Goal: Task Accomplishment & Management: Use online tool/utility

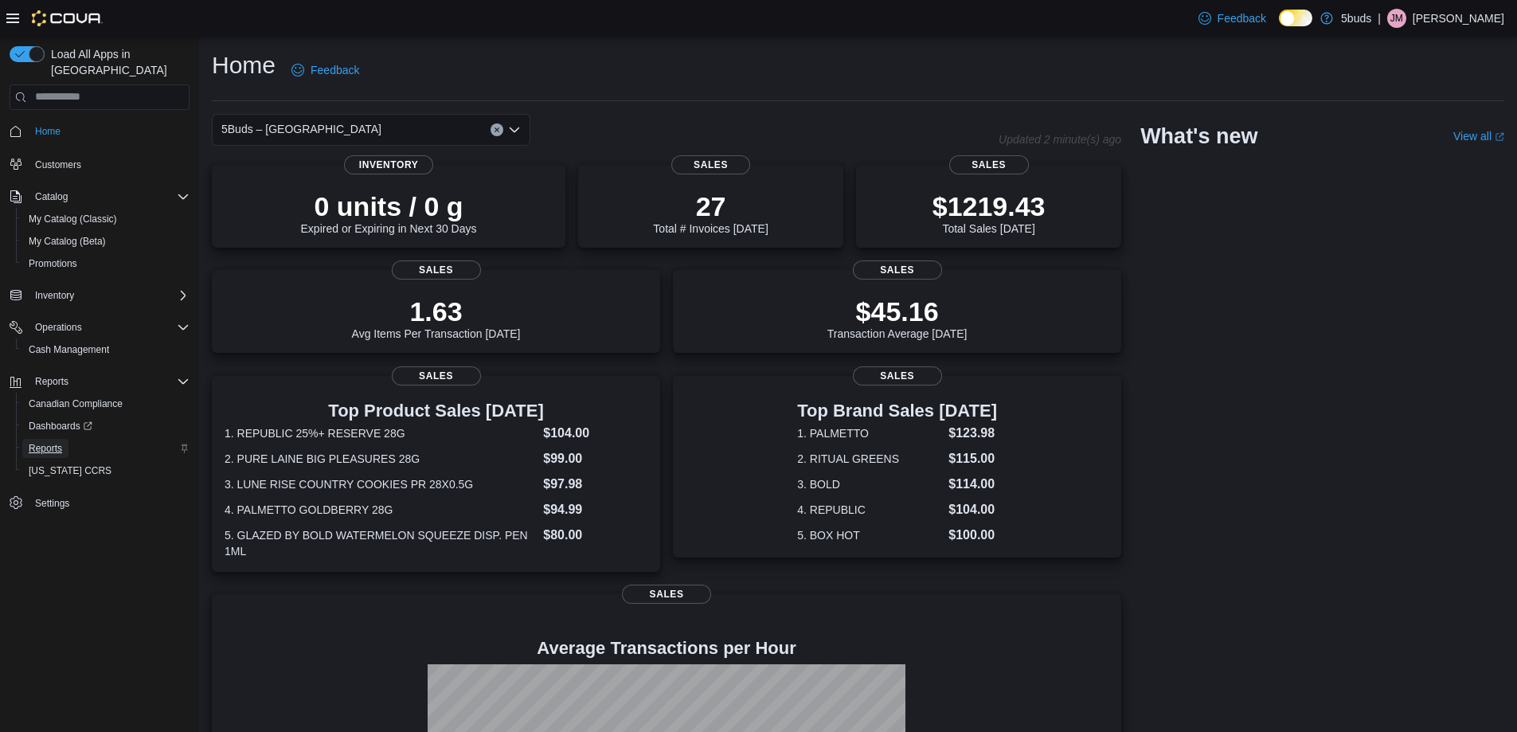
click at [53, 442] on span "Reports" at bounding box center [45, 448] width 33 height 13
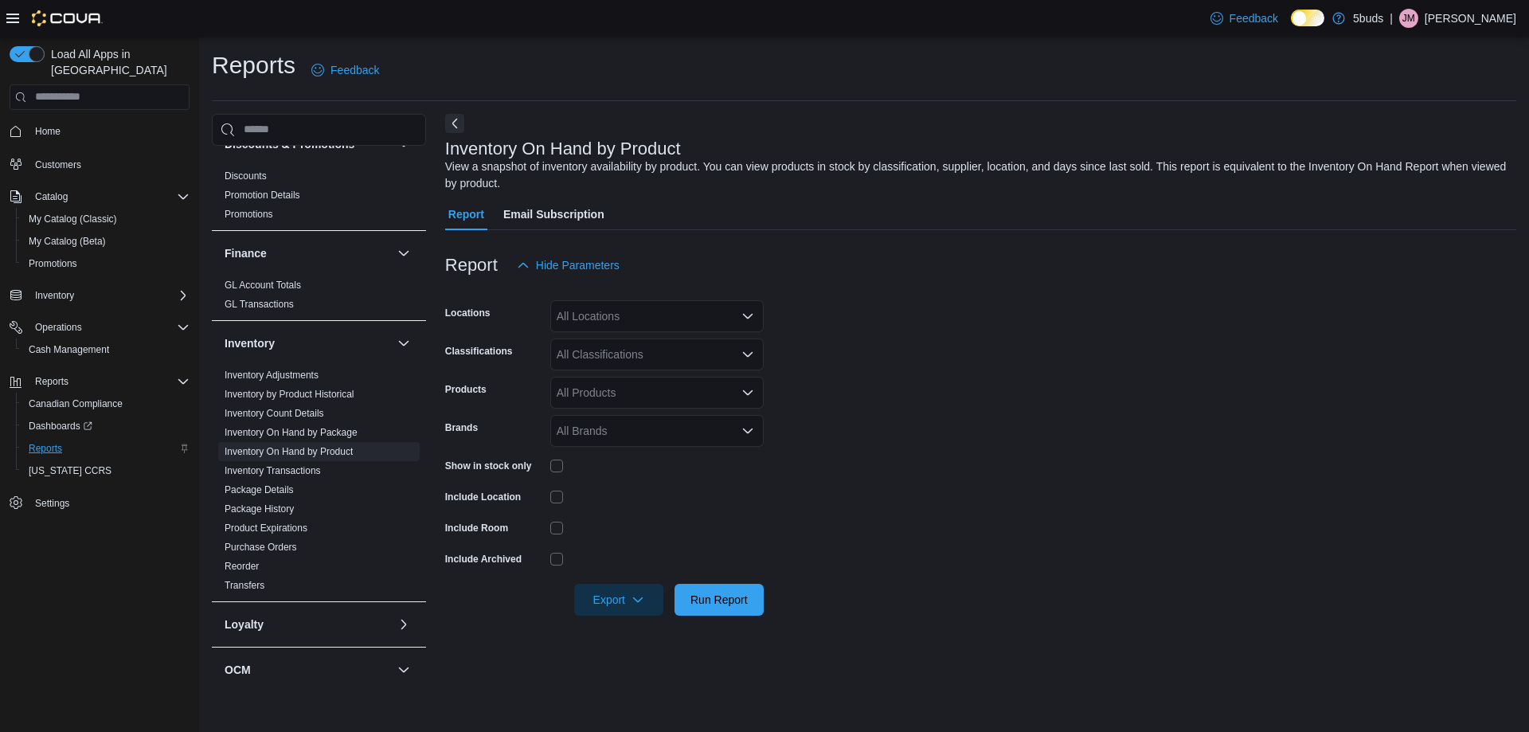
scroll to position [558, 0]
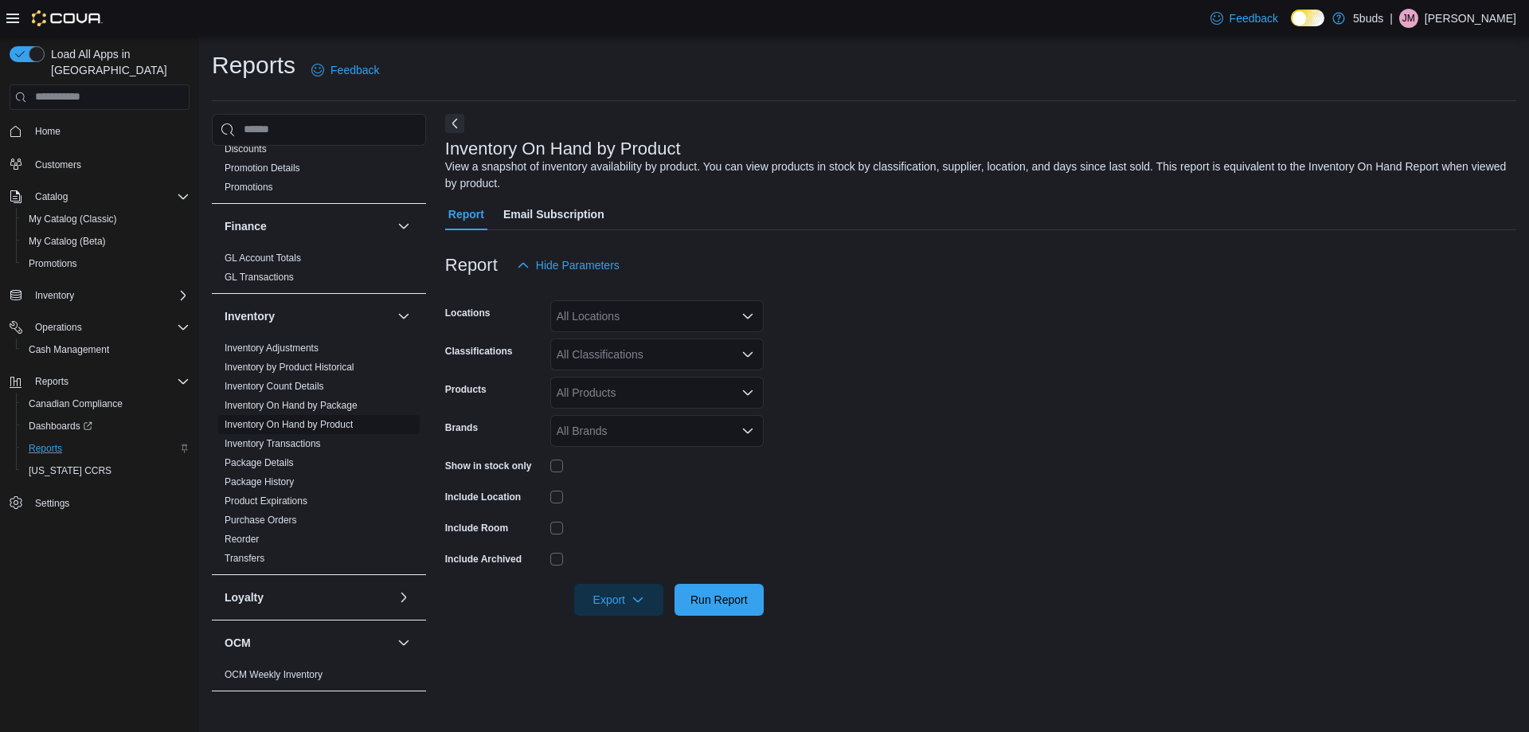
click at [323, 419] on link "Inventory On Hand by Product" at bounding box center [289, 424] width 128 height 11
click at [671, 315] on div "All Locations" at bounding box center [656, 316] width 213 height 32
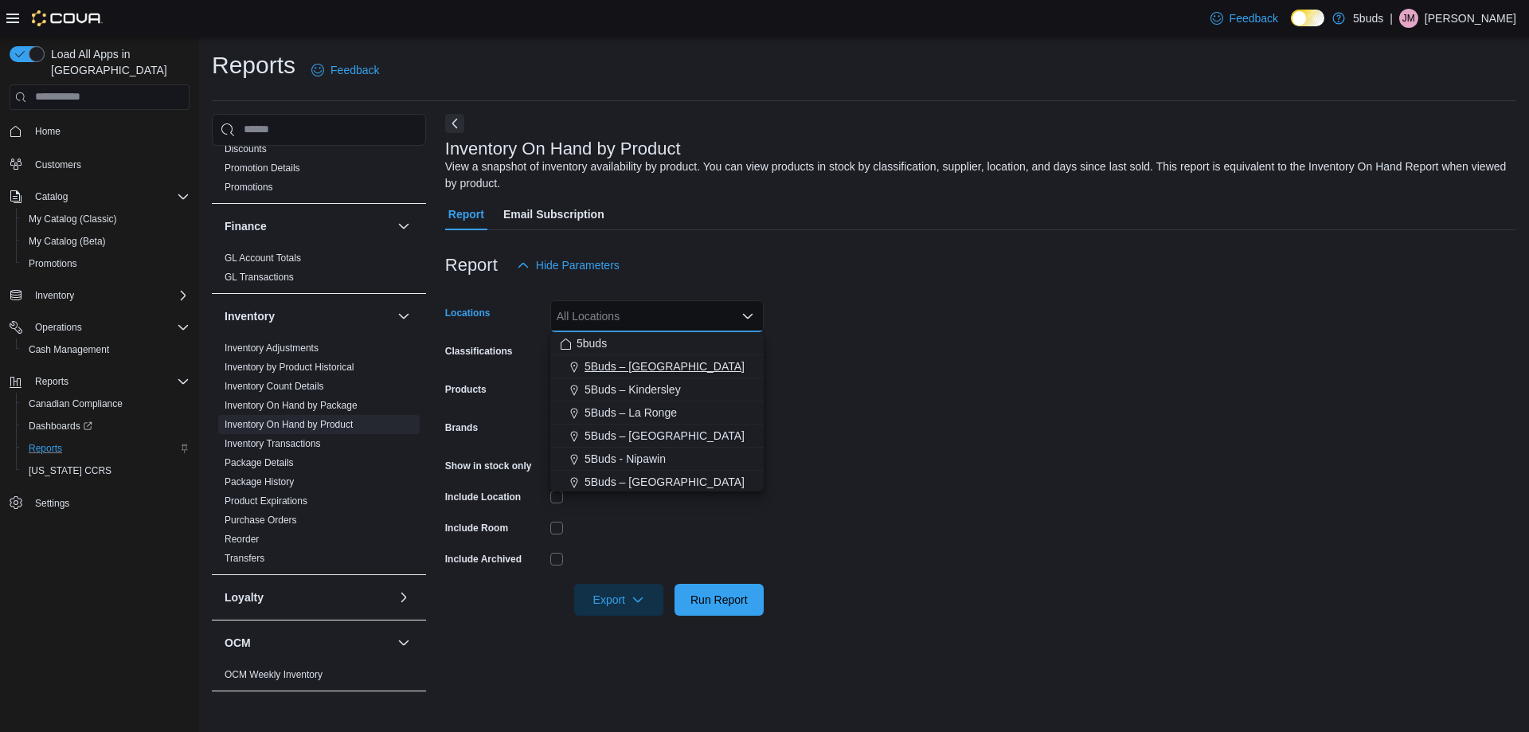
click at [664, 362] on span "5Buds – [GEOGRAPHIC_DATA]" at bounding box center [665, 366] width 160 height 16
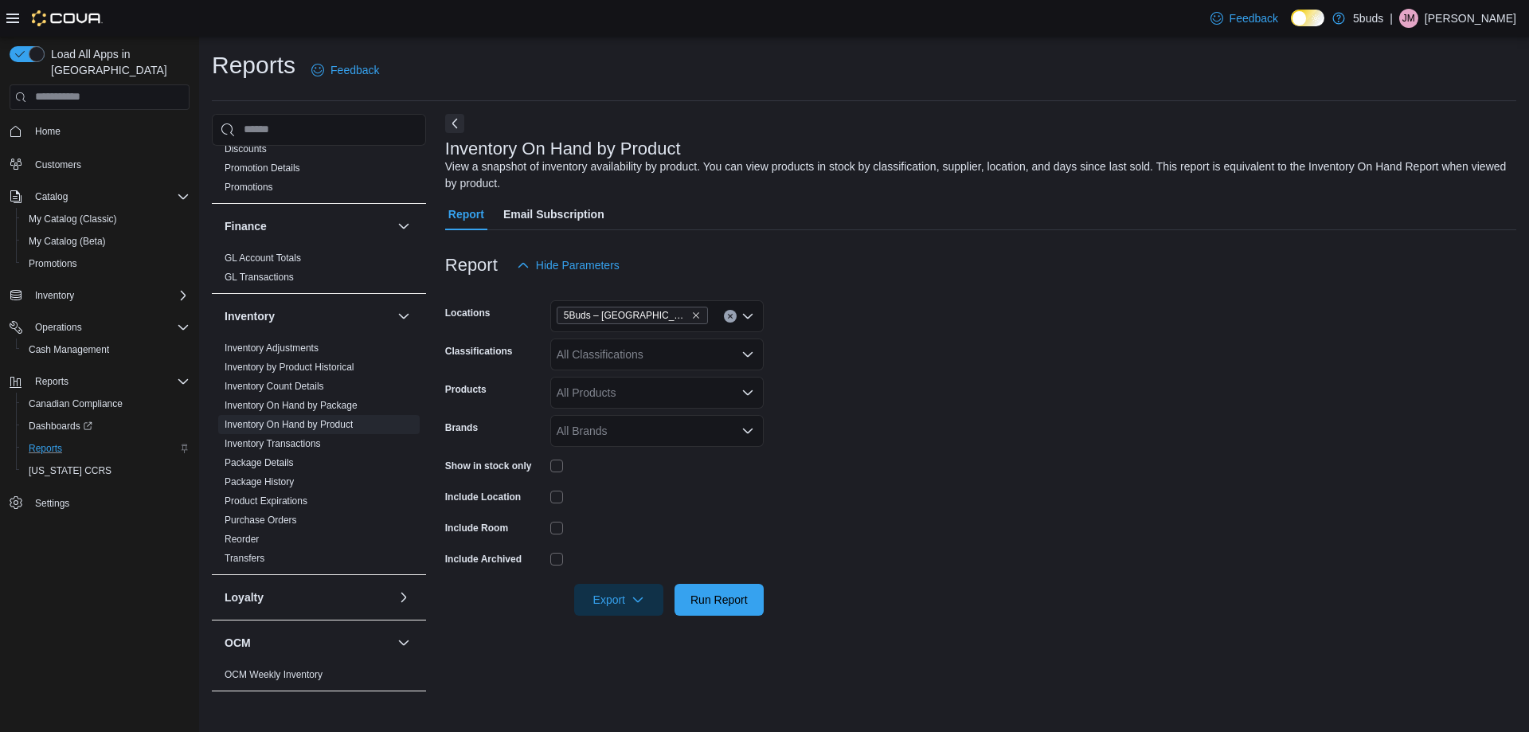
click at [1034, 403] on form "Locations 5Buds – Humboldt Classifications All Classifications Products All Pro…" at bounding box center [980, 448] width 1071 height 335
click at [652, 357] on div "All Classifications" at bounding box center [656, 355] width 213 height 32
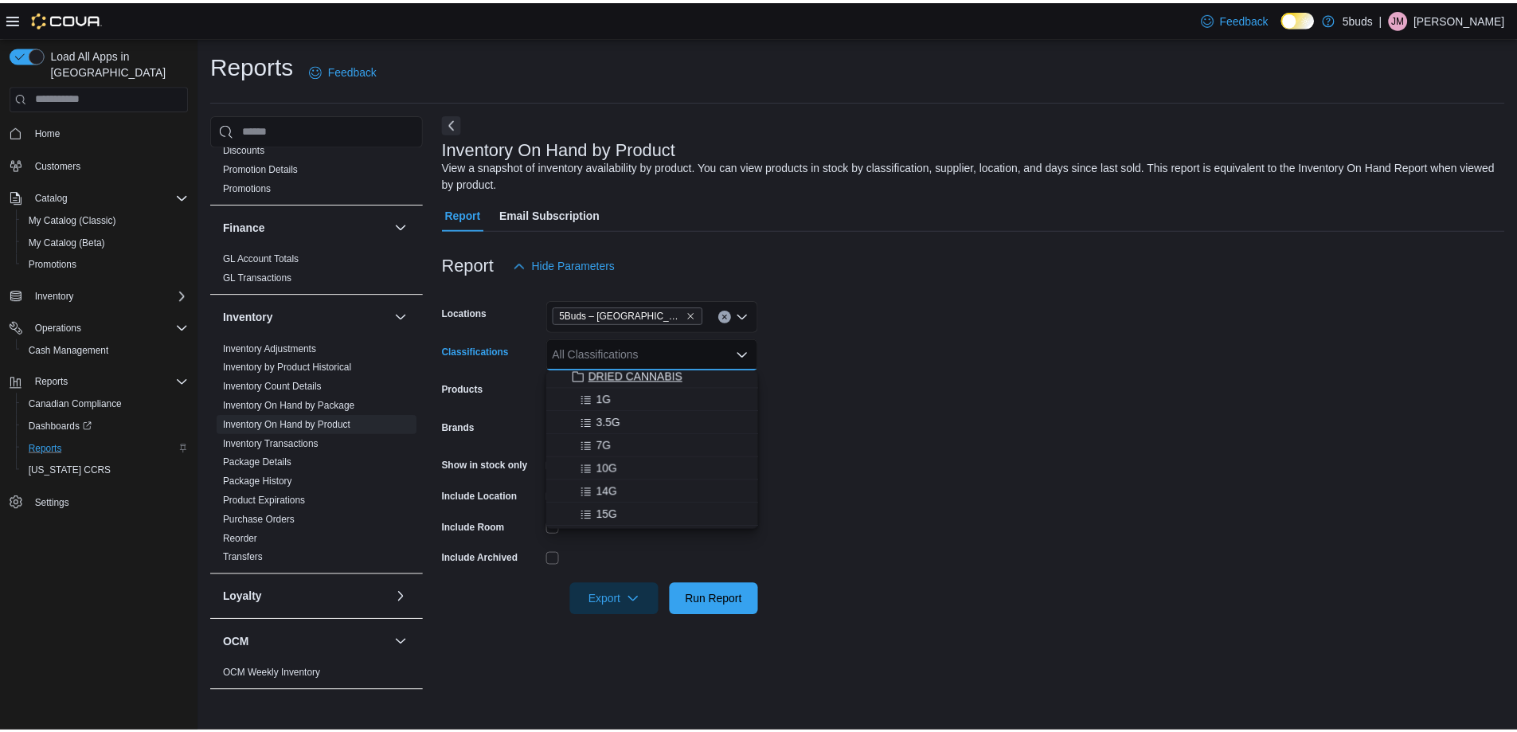
scroll to position [80, 0]
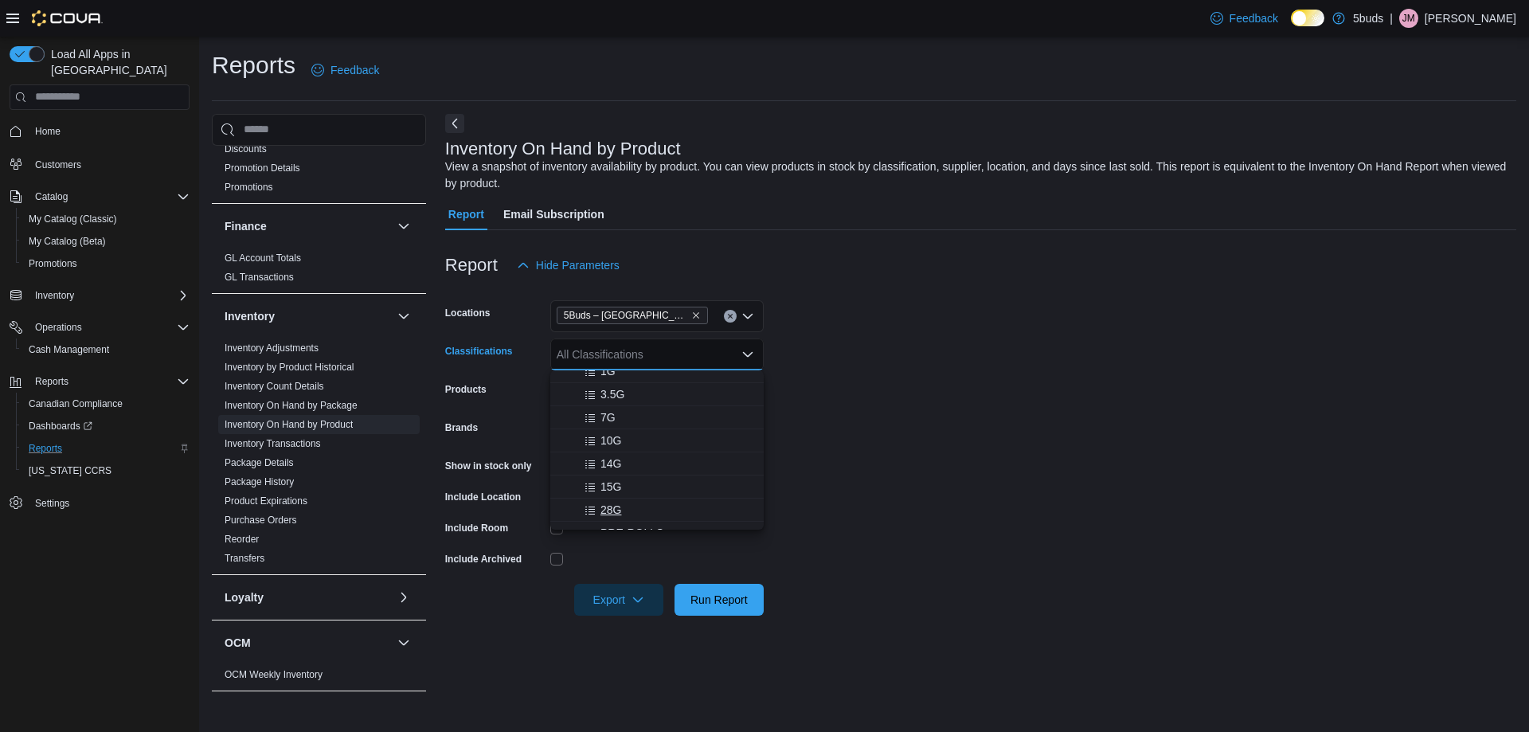
click at [607, 506] on span "28G" at bounding box center [611, 510] width 21 height 16
click at [1022, 476] on form "Locations 5Buds – Humboldt Classifications 28G Combo box. Selected. 28G. Press …" at bounding box center [980, 448] width 1071 height 335
click at [715, 595] on span "Run Report" at bounding box center [719, 599] width 57 height 16
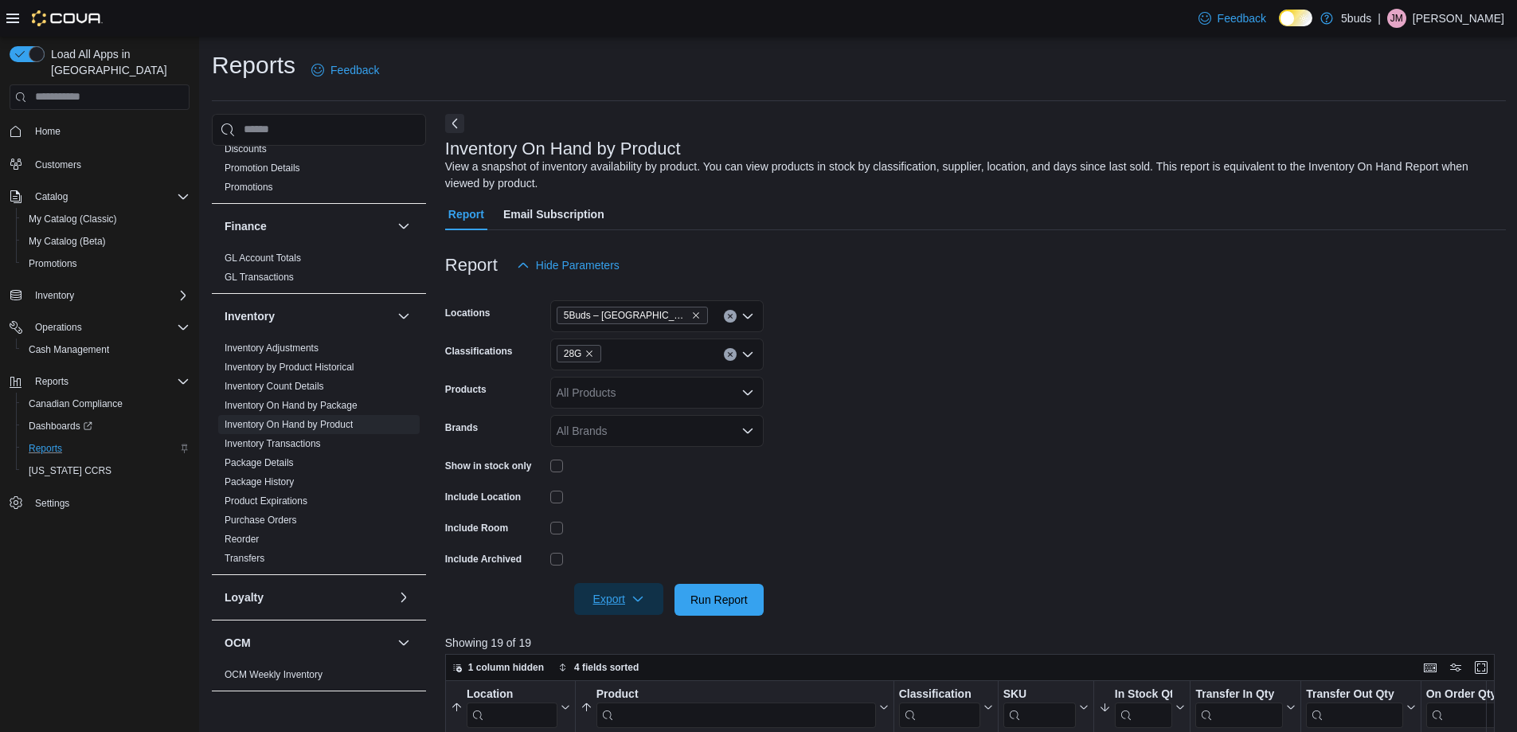
click at [607, 596] on span "Export" at bounding box center [619, 599] width 70 height 32
click at [609, 628] on span "Export to Excel" at bounding box center [621, 631] width 72 height 13
click at [33, 122] on link "Home" at bounding box center [48, 131] width 38 height 19
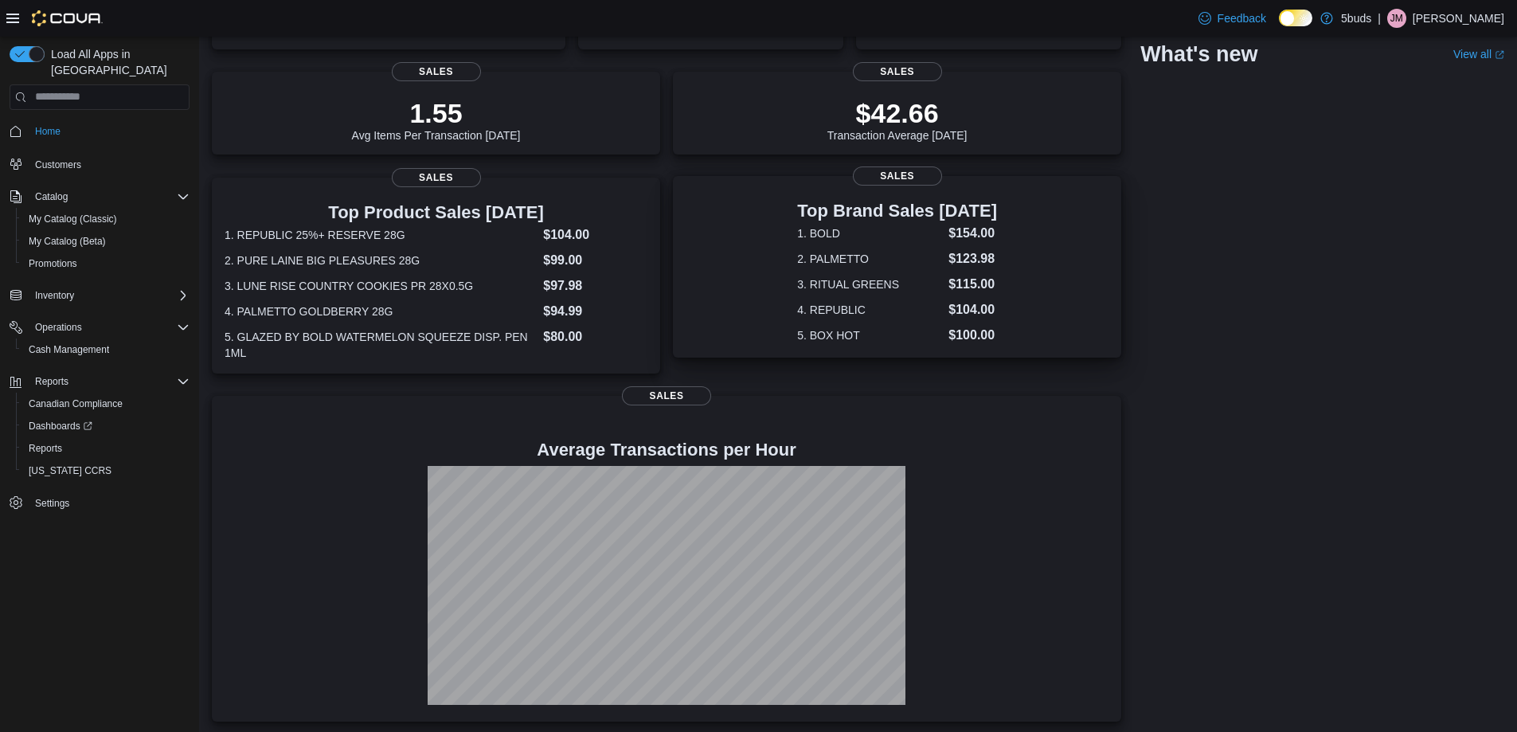
scroll to position [201, 0]
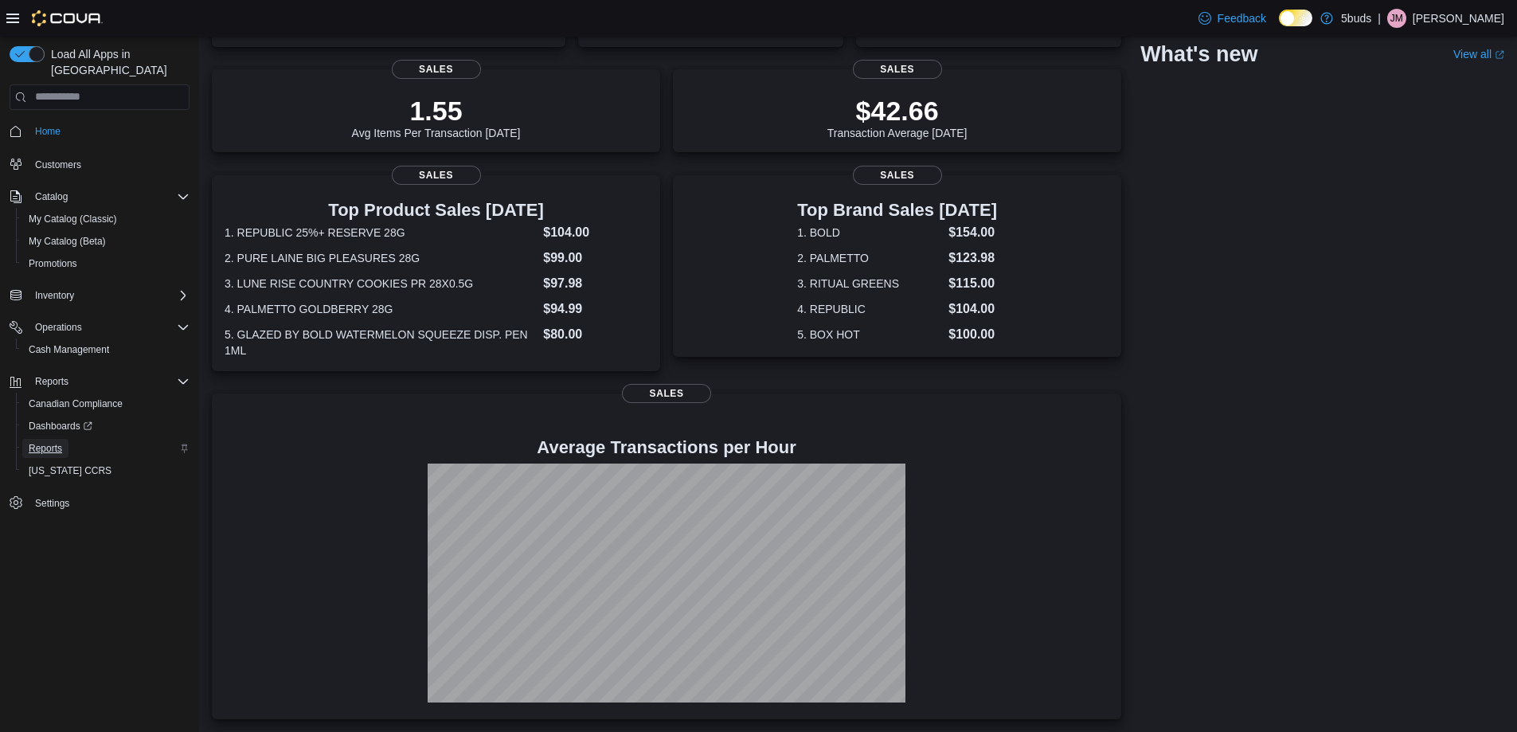
click at [36, 442] on span "Reports" at bounding box center [45, 448] width 33 height 13
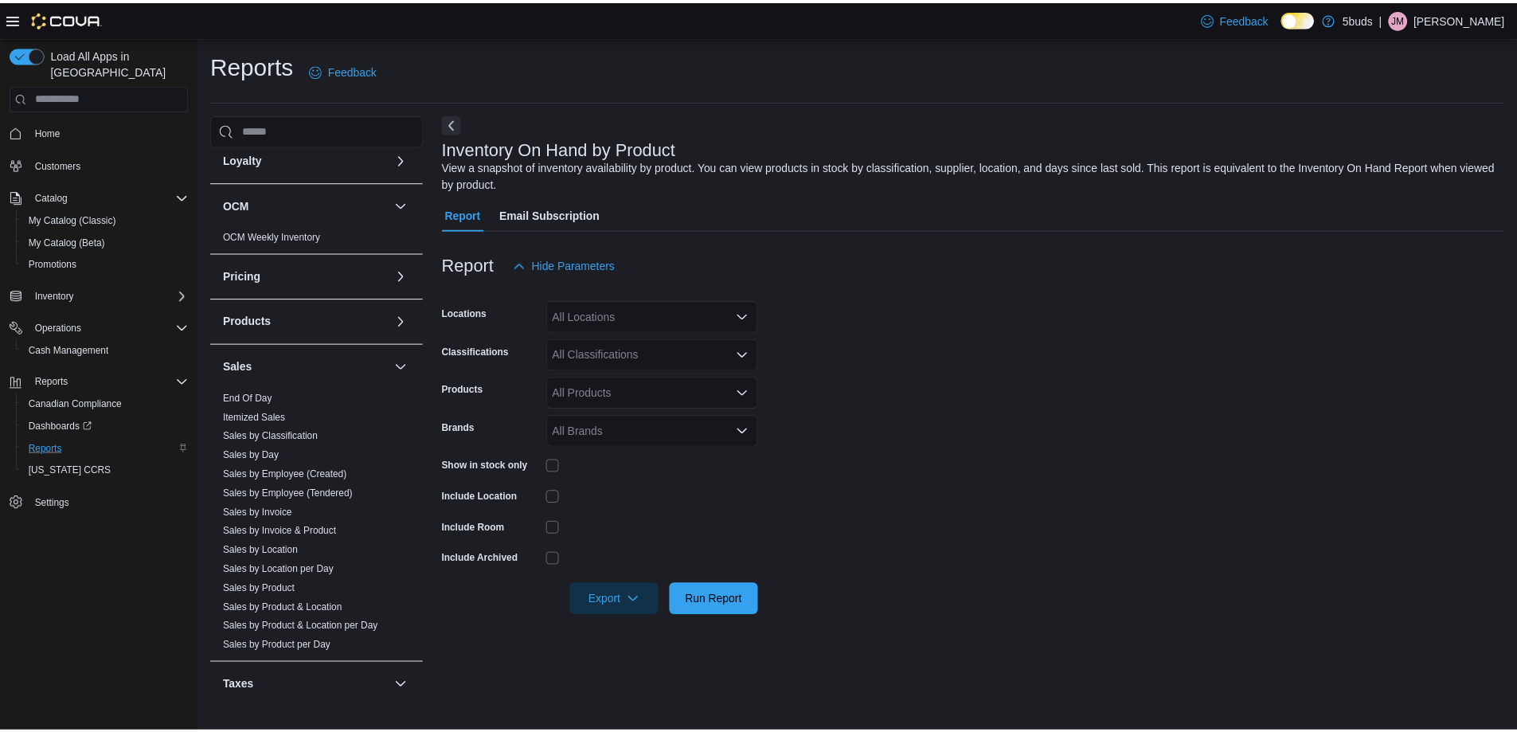
scroll to position [1035, 0]
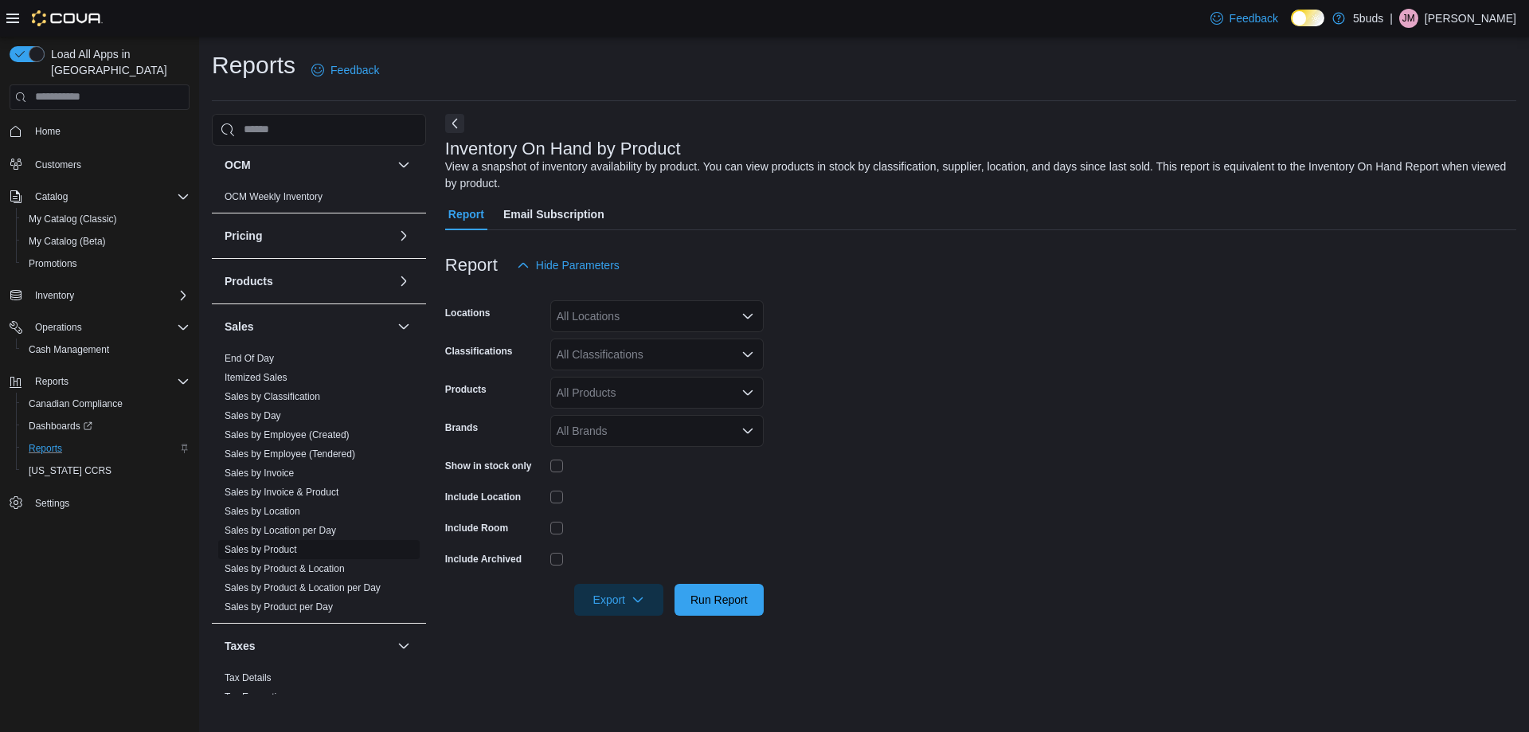
click at [273, 544] on link "Sales by Product" at bounding box center [261, 549] width 72 height 11
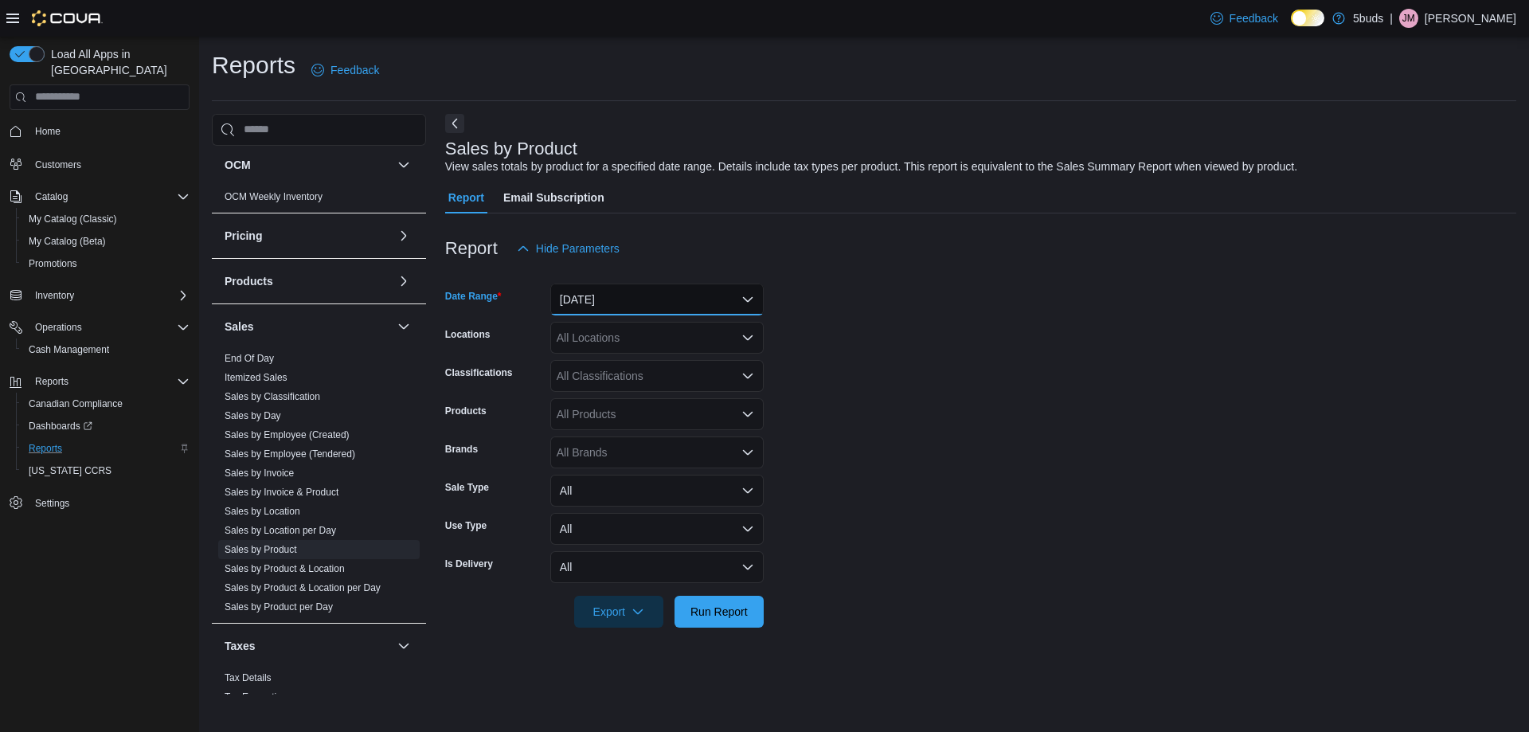
click at [662, 296] on button "Yesterday" at bounding box center [656, 300] width 213 height 32
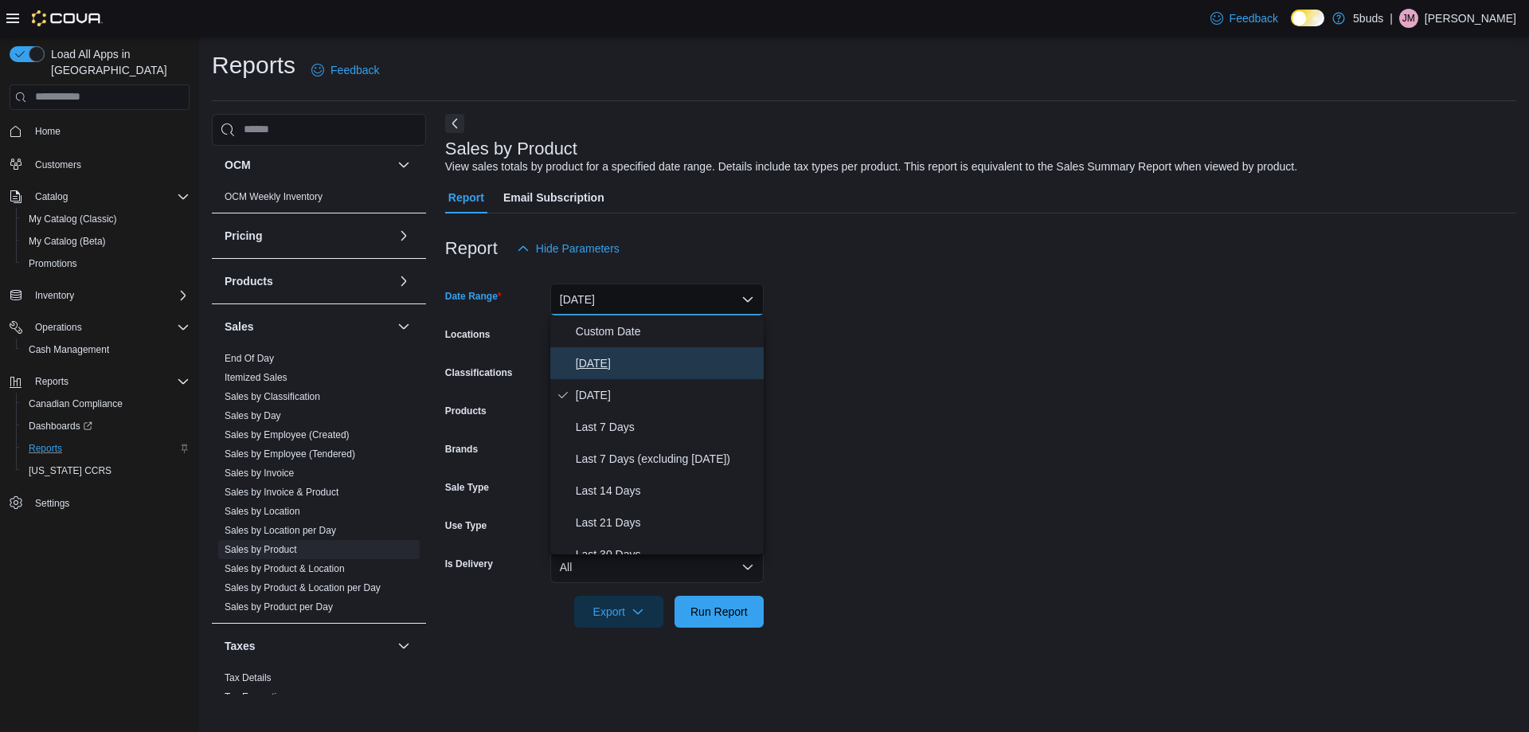
click at [580, 362] on span "Today" at bounding box center [667, 363] width 182 height 19
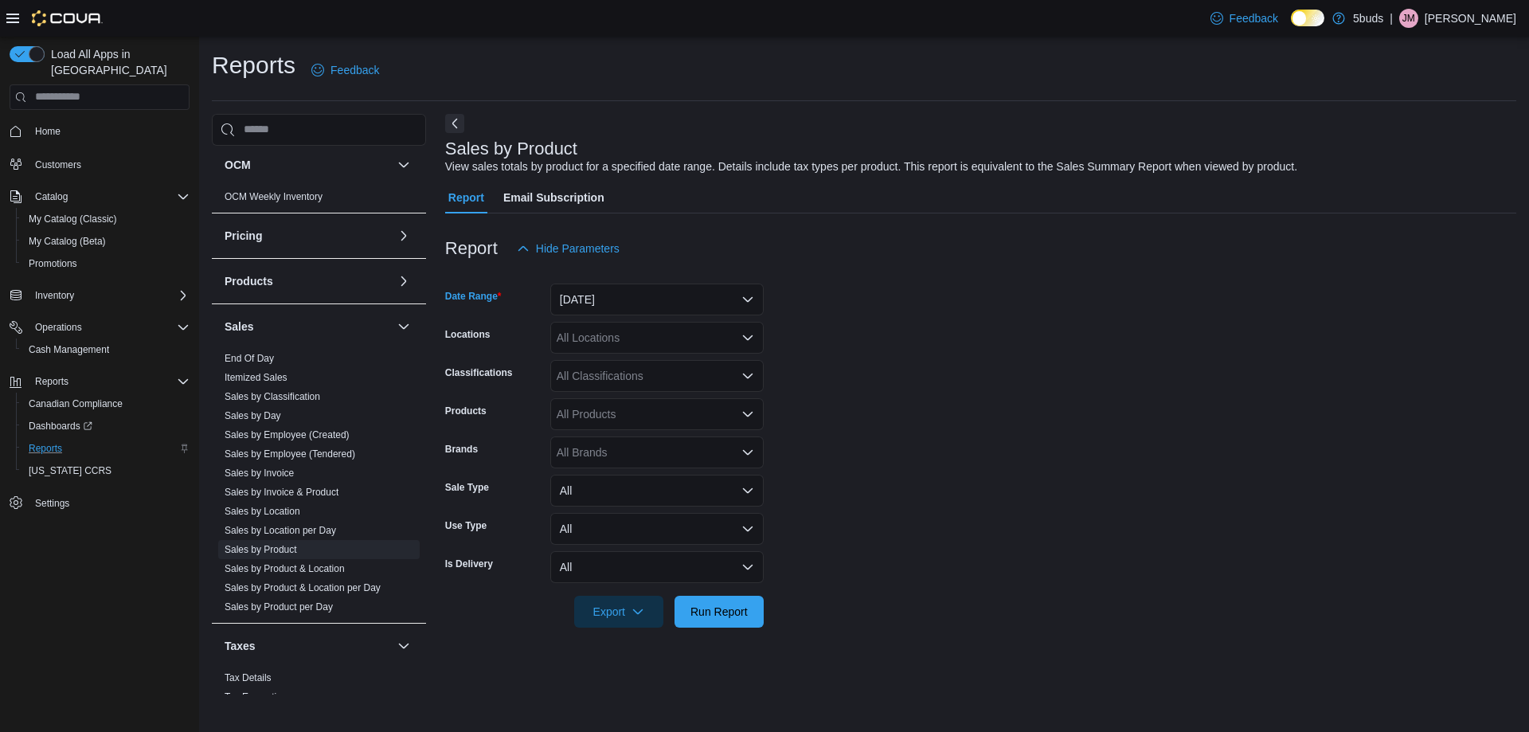
click at [603, 331] on div "All Locations" at bounding box center [656, 338] width 213 height 32
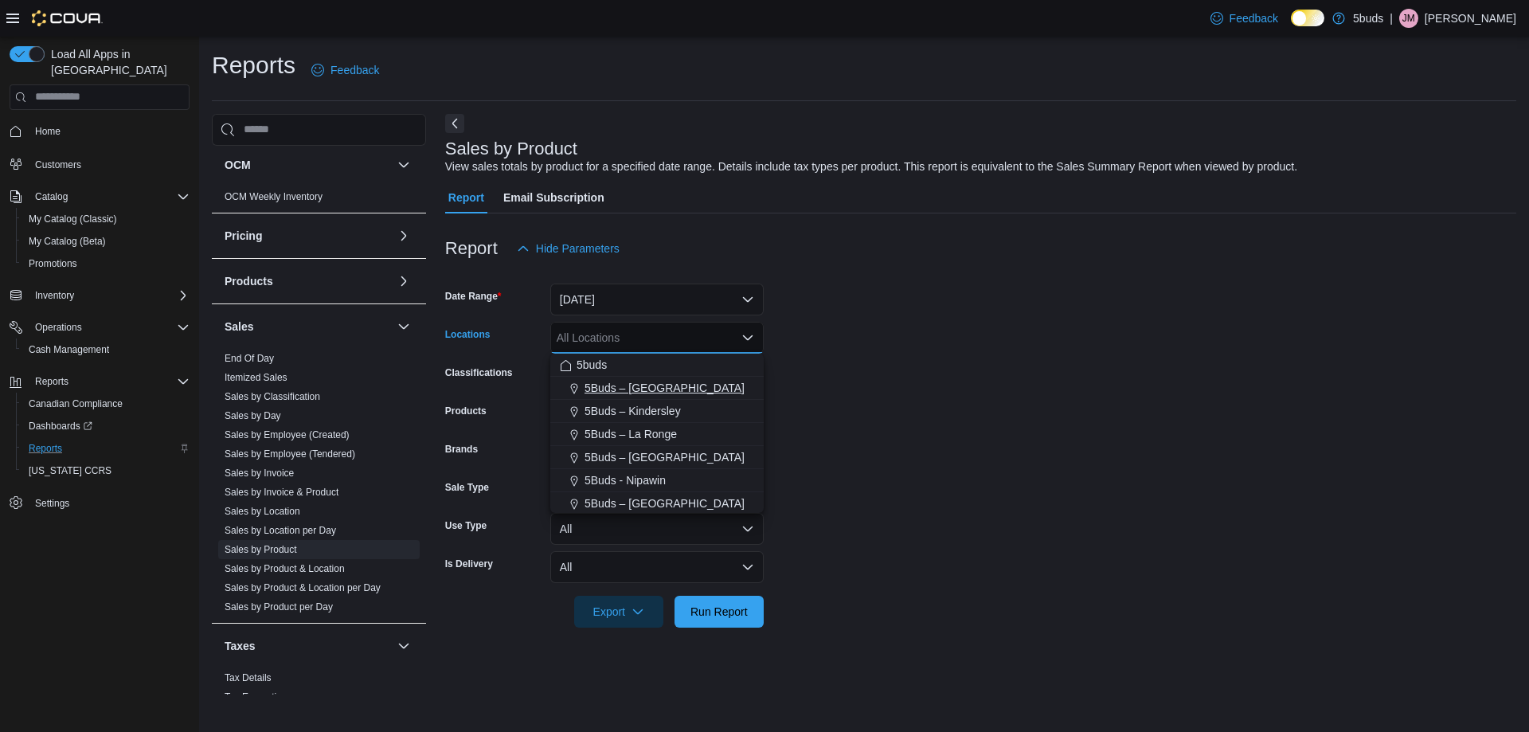
click at [609, 386] on span "5Buds – [GEOGRAPHIC_DATA]" at bounding box center [665, 388] width 160 height 16
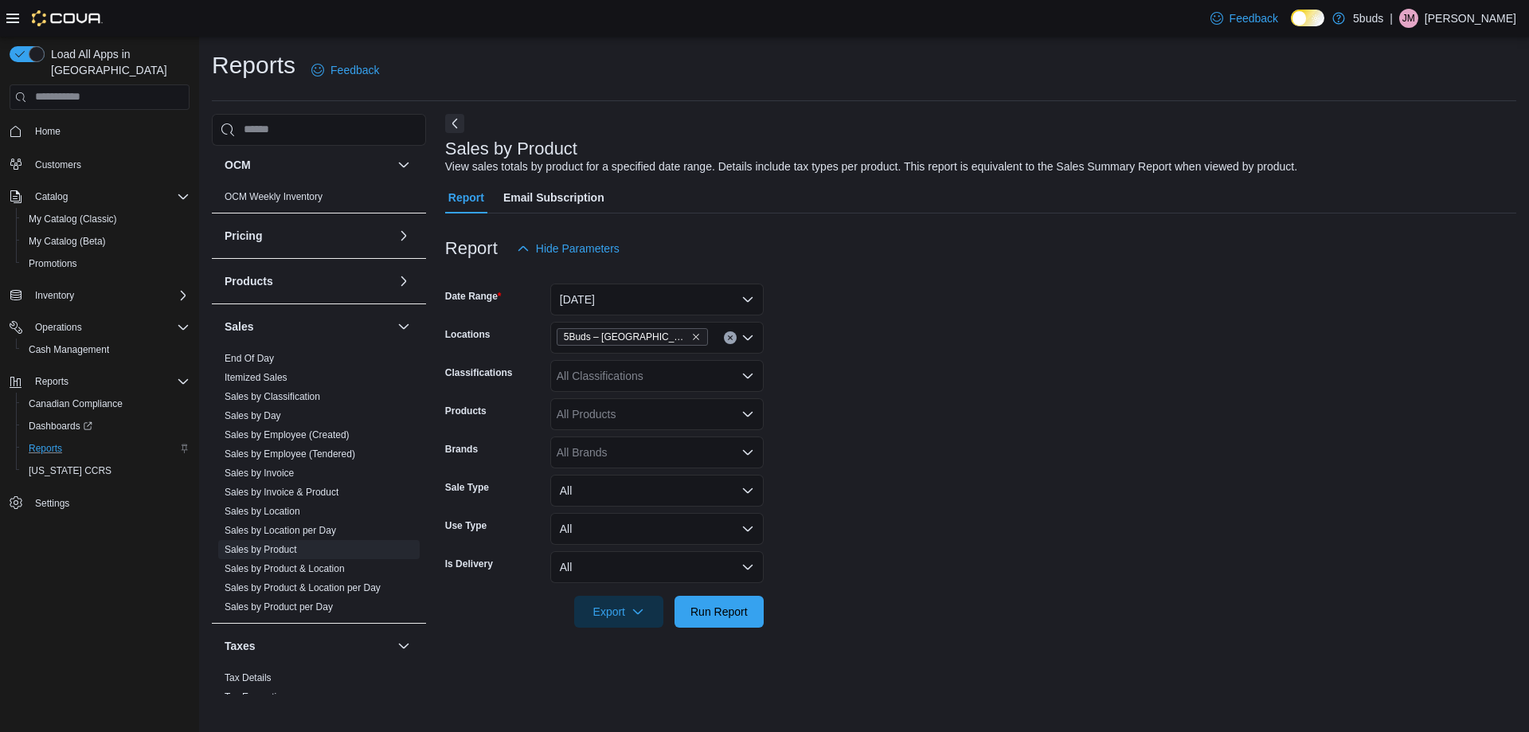
click at [872, 375] on form "Date Range Today Locations 5Buds – Humboldt Classifications All Classifications…" at bounding box center [980, 445] width 1071 height 363
click at [735, 608] on span "Run Report" at bounding box center [719, 611] width 57 height 16
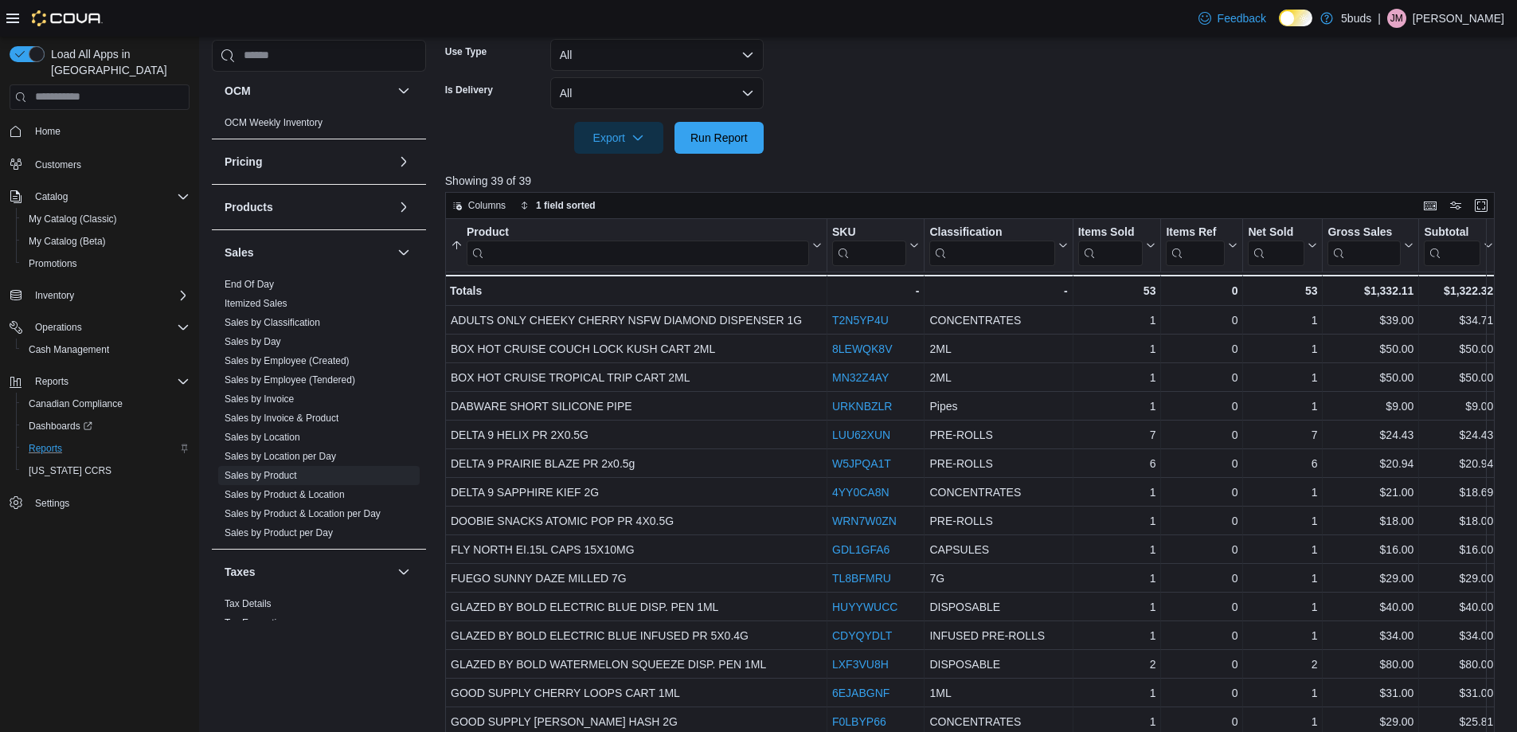
scroll to position [478, 0]
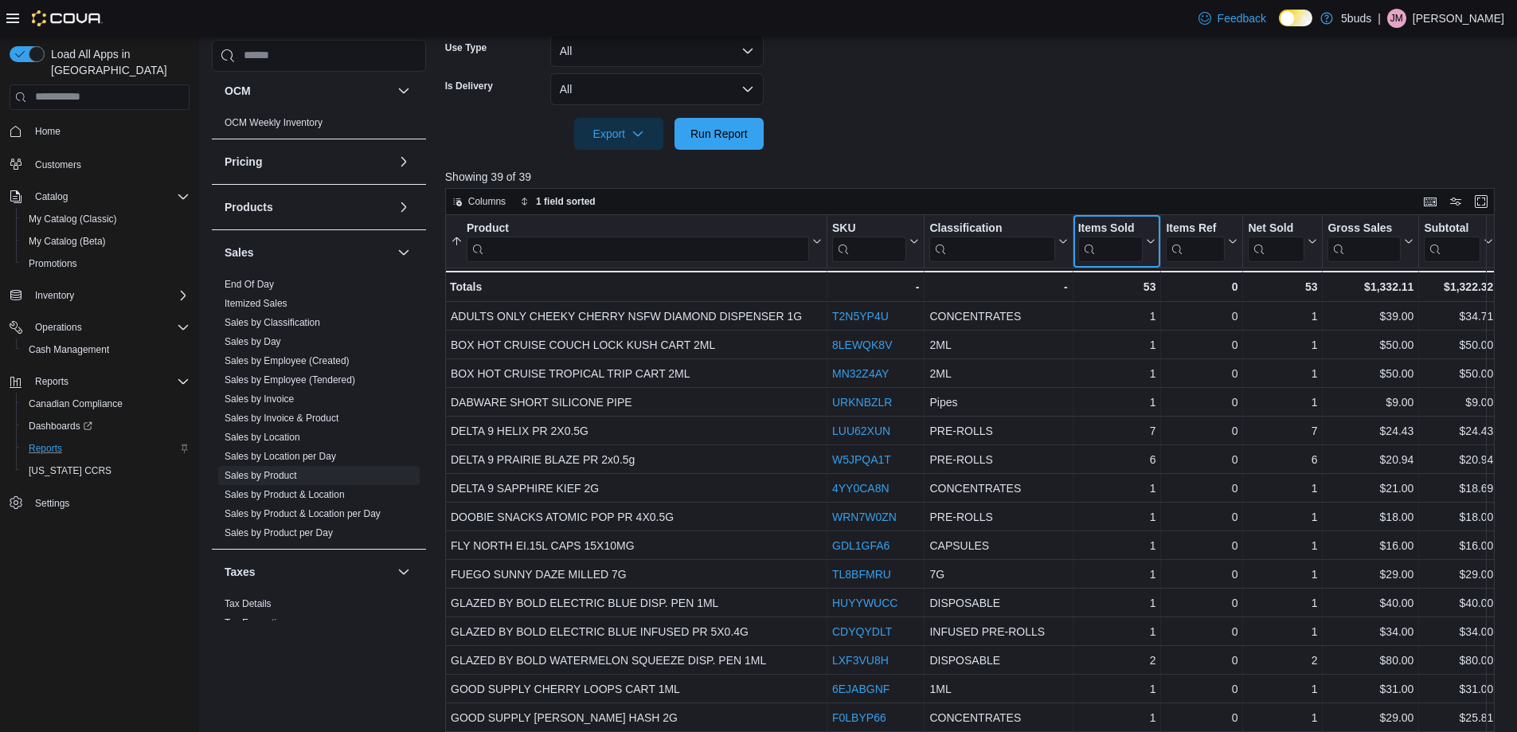
click at [1148, 225] on button "Items Sold" at bounding box center [1117, 241] width 78 height 41
click at [1134, 318] on span "Sort High-Low" at bounding box center [1128, 321] width 61 height 13
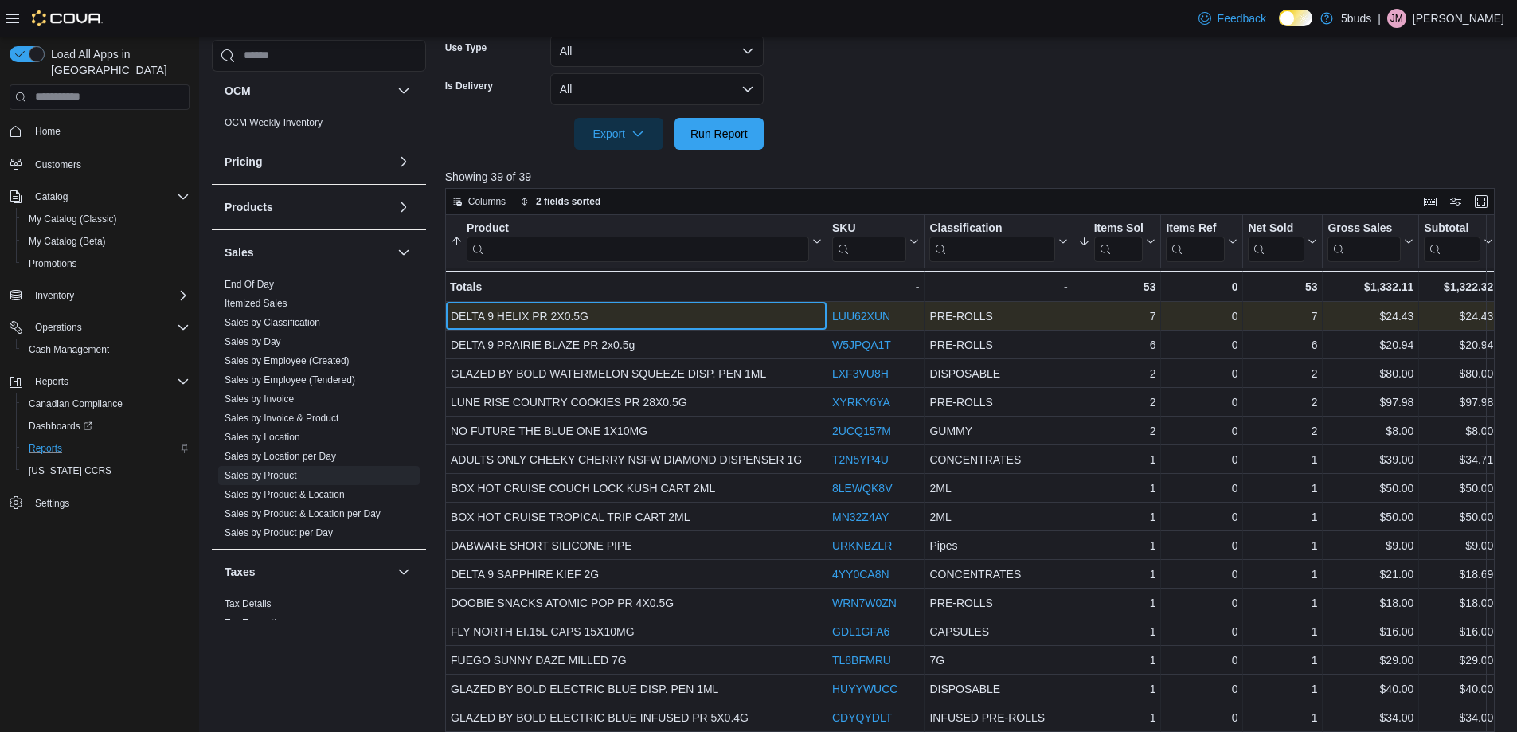
click at [495, 315] on div "DELTA 9 HELIX PR 2X0.5G" at bounding box center [636, 316] width 371 height 19
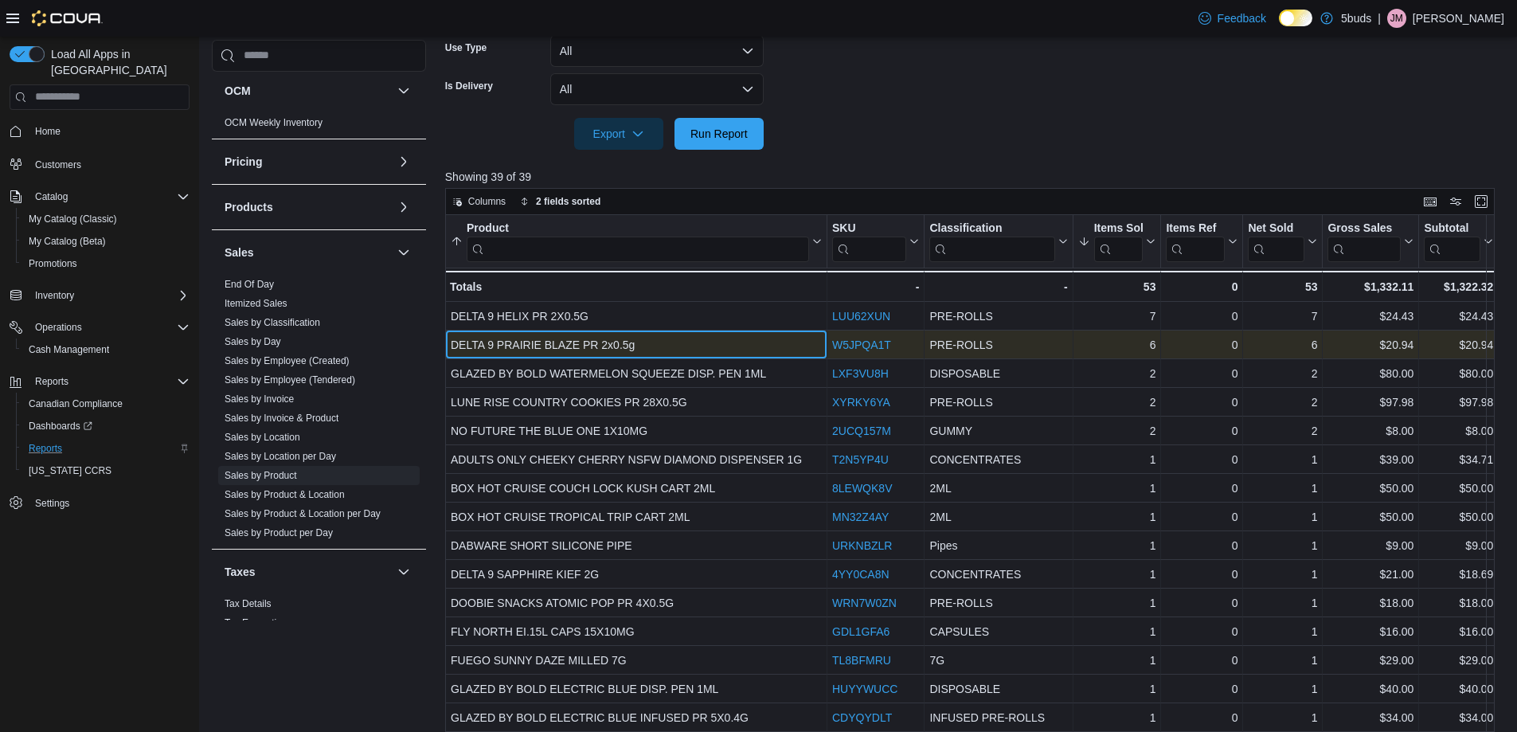
click at [546, 346] on div "DELTA 9 PRAIRIE BLAZE PR 2x0.5g" at bounding box center [636, 344] width 371 height 19
copy div "DELTA 9 PRAIRIE BLAZE PR 2x0.5g"
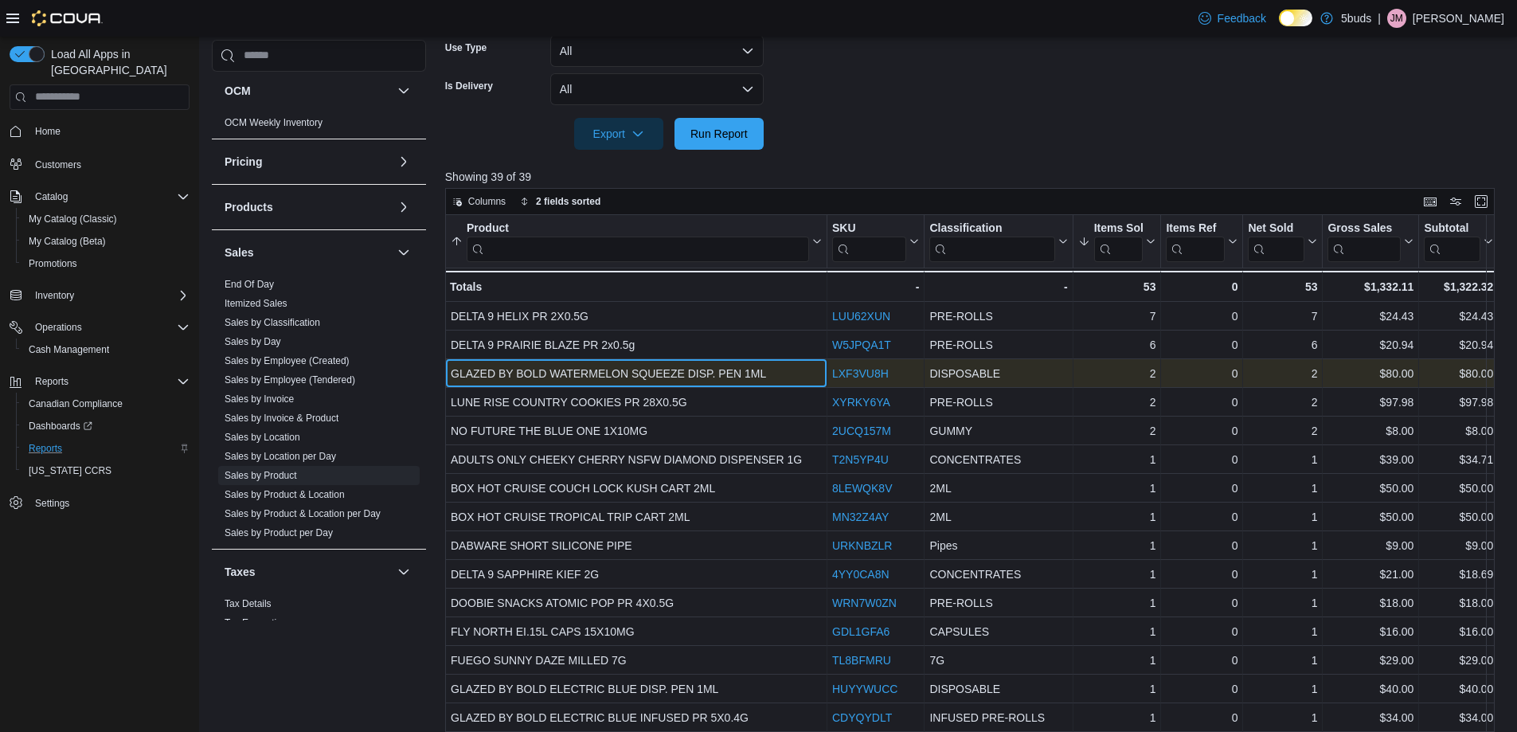
click at [535, 373] on div "GLAZED BY BOLD WATERMELON SQUEEZE DISP. PEN 1ML" at bounding box center [636, 373] width 371 height 19
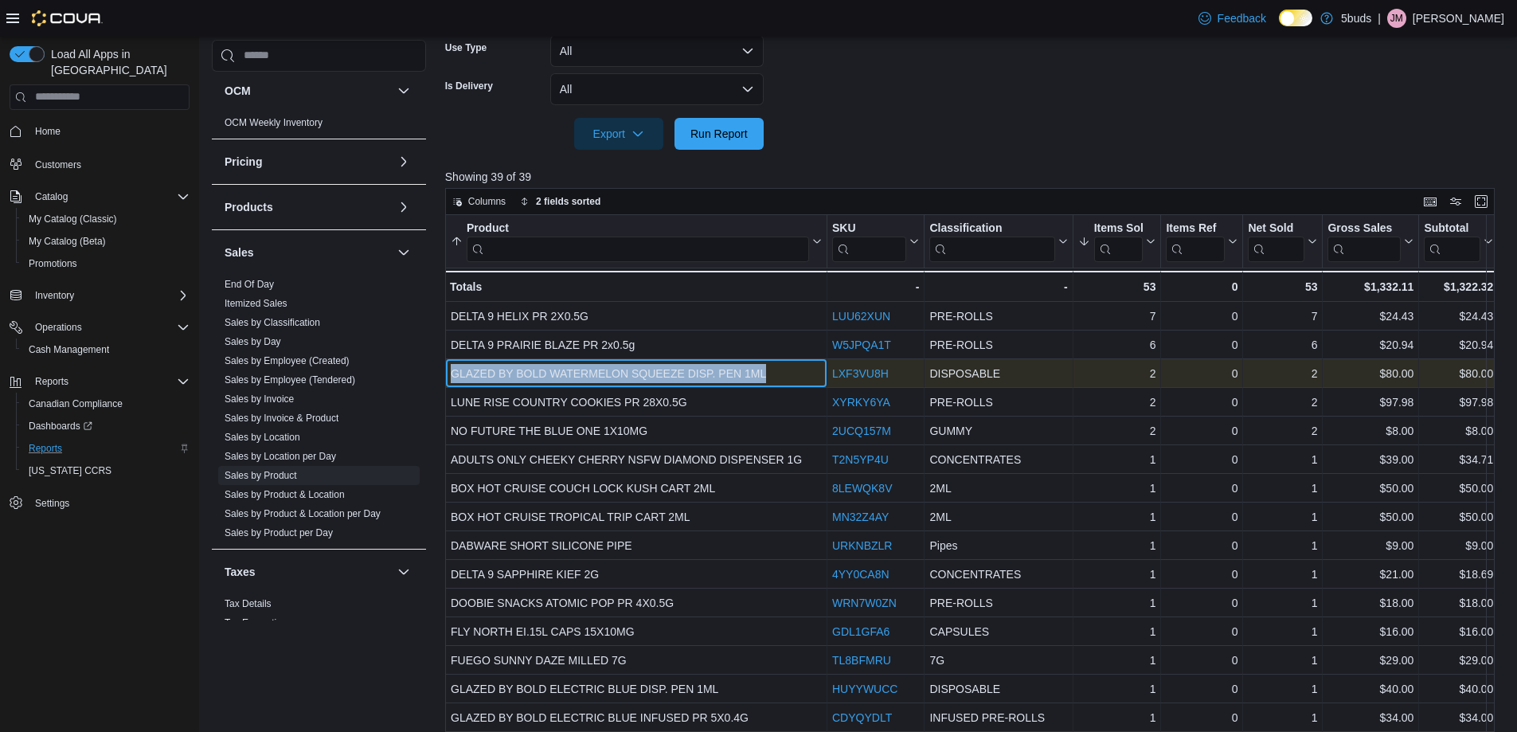
click at [535, 373] on div "GLAZED BY BOLD WATERMELON SQUEEZE DISP. PEN 1ML" at bounding box center [636, 373] width 371 height 19
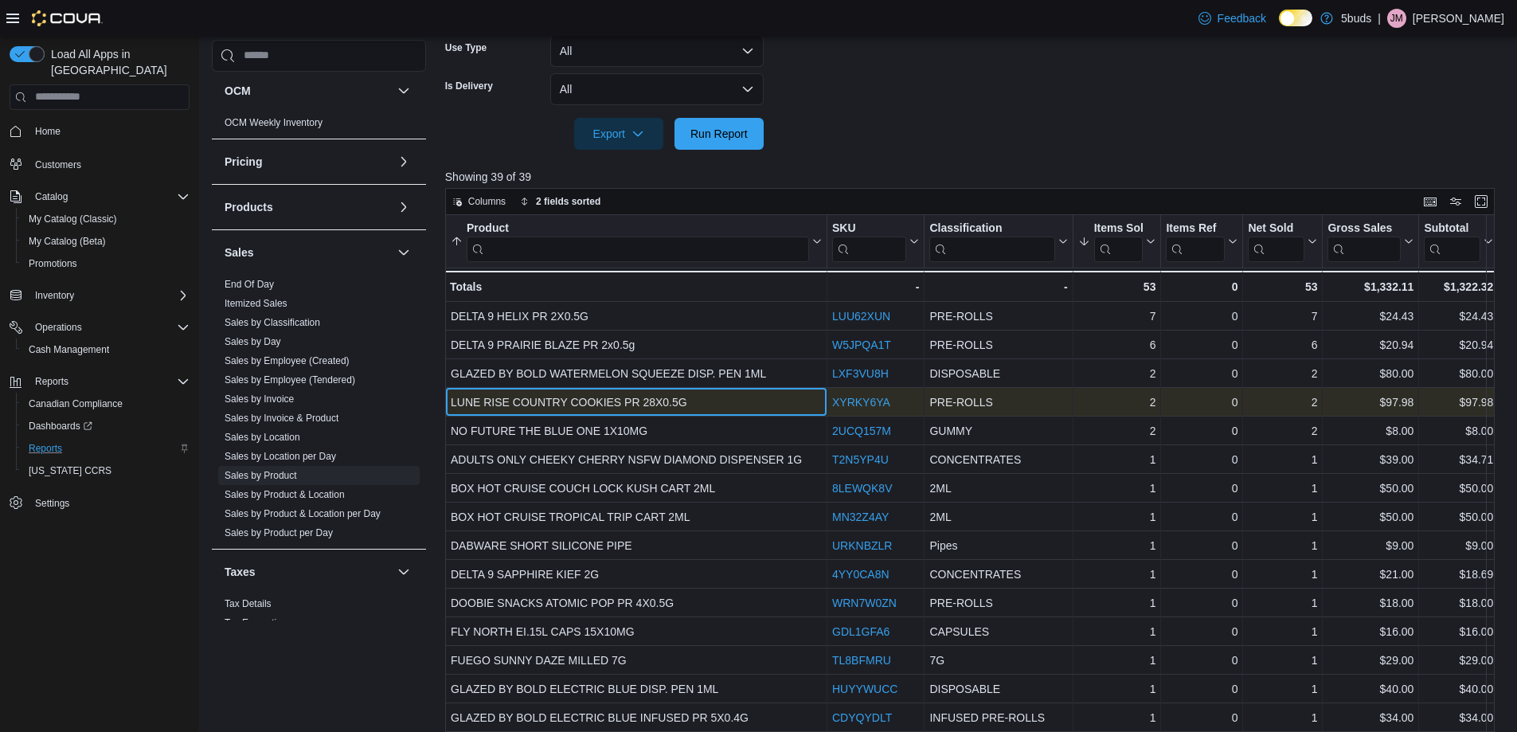
click at [476, 404] on div "LUNE RISE COUNTRY COOKIES PR 28X0.5G" at bounding box center [636, 402] width 371 height 19
copy div "LUNE RISE COUNTRY COOKIES PR 28X0.5G"
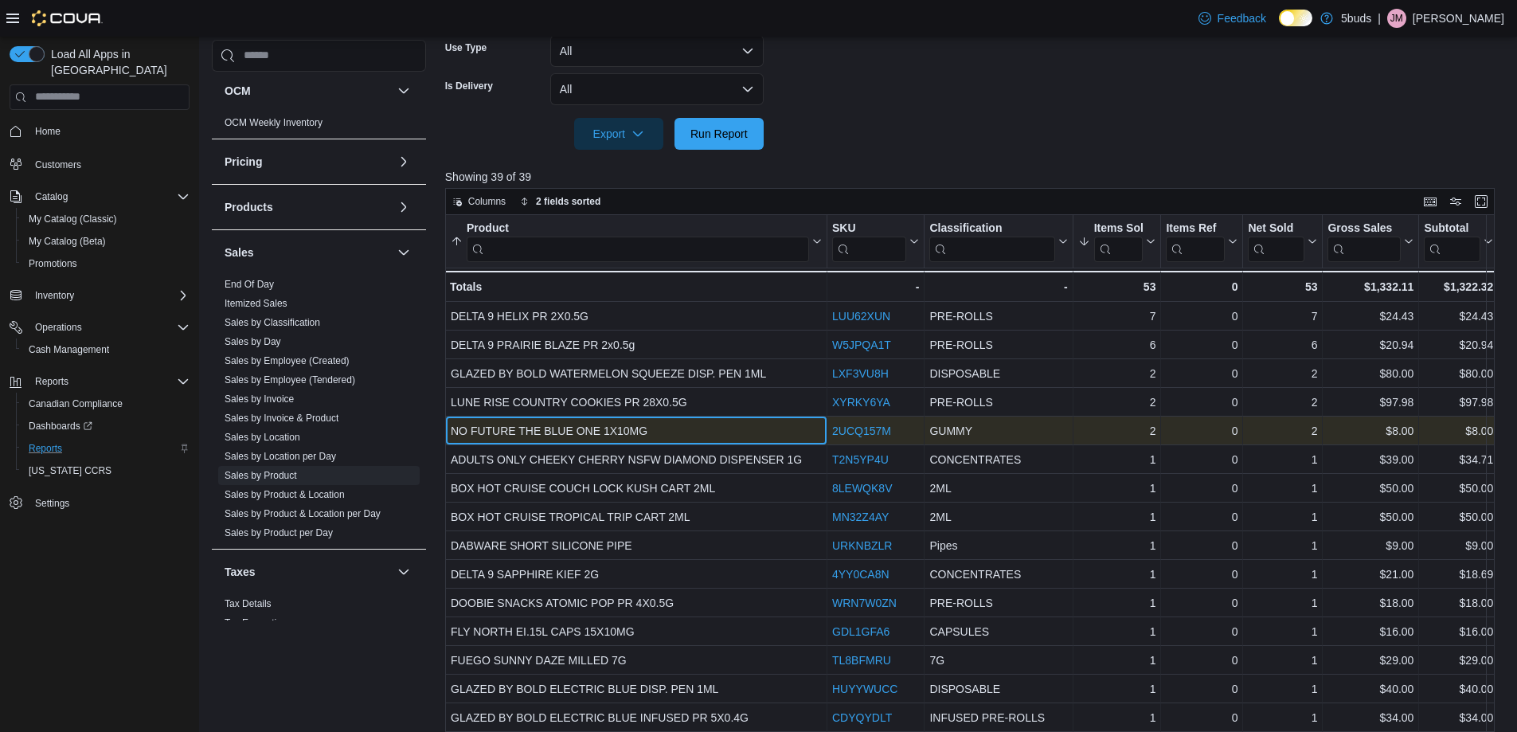
click at [492, 435] on div "NO FUTURE THE BLUE ONE 1X10MG" at bounding box center [636, 430] width 371 height 19
copy div "NO FUTURE THE BLUE ONE 1X10MG"
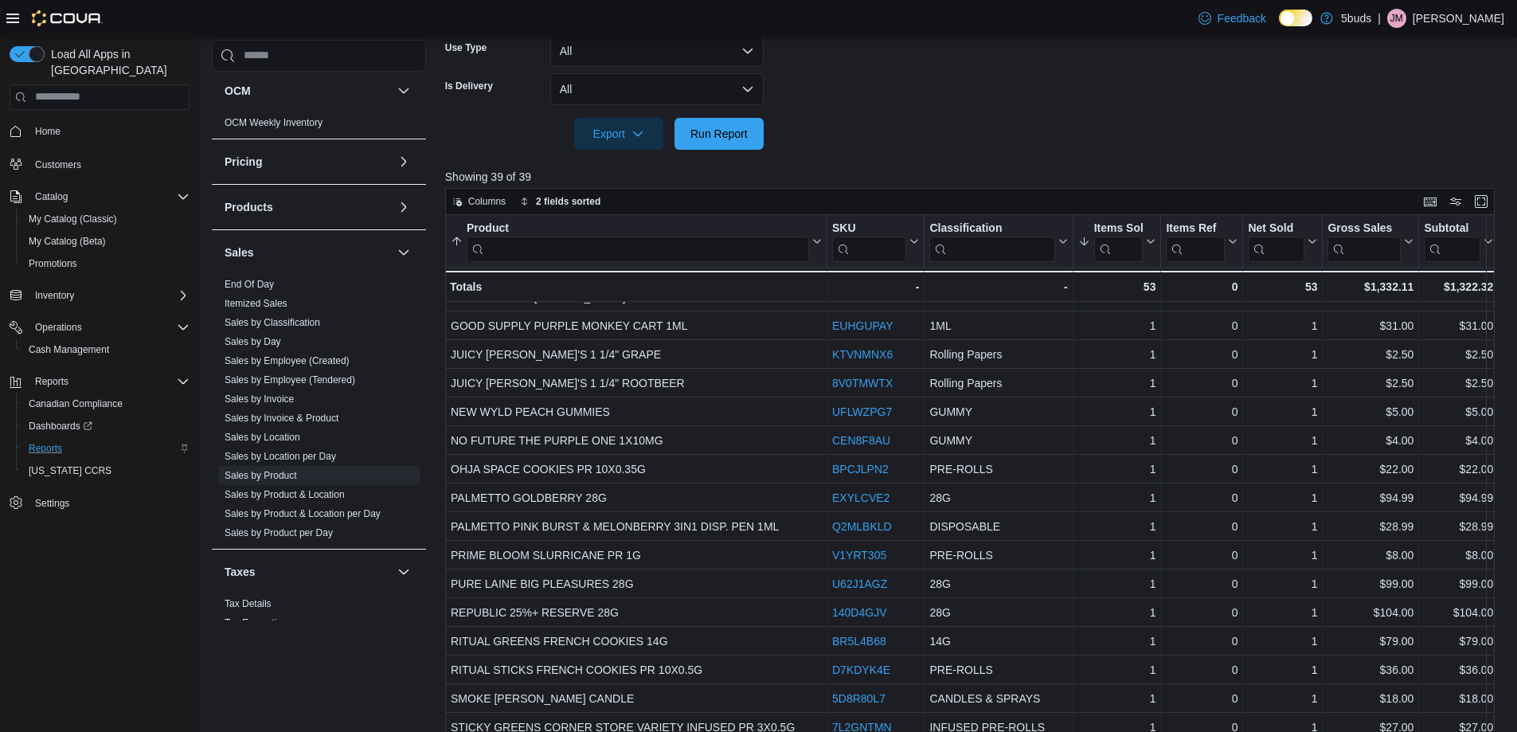
scroll to position [532, 0]
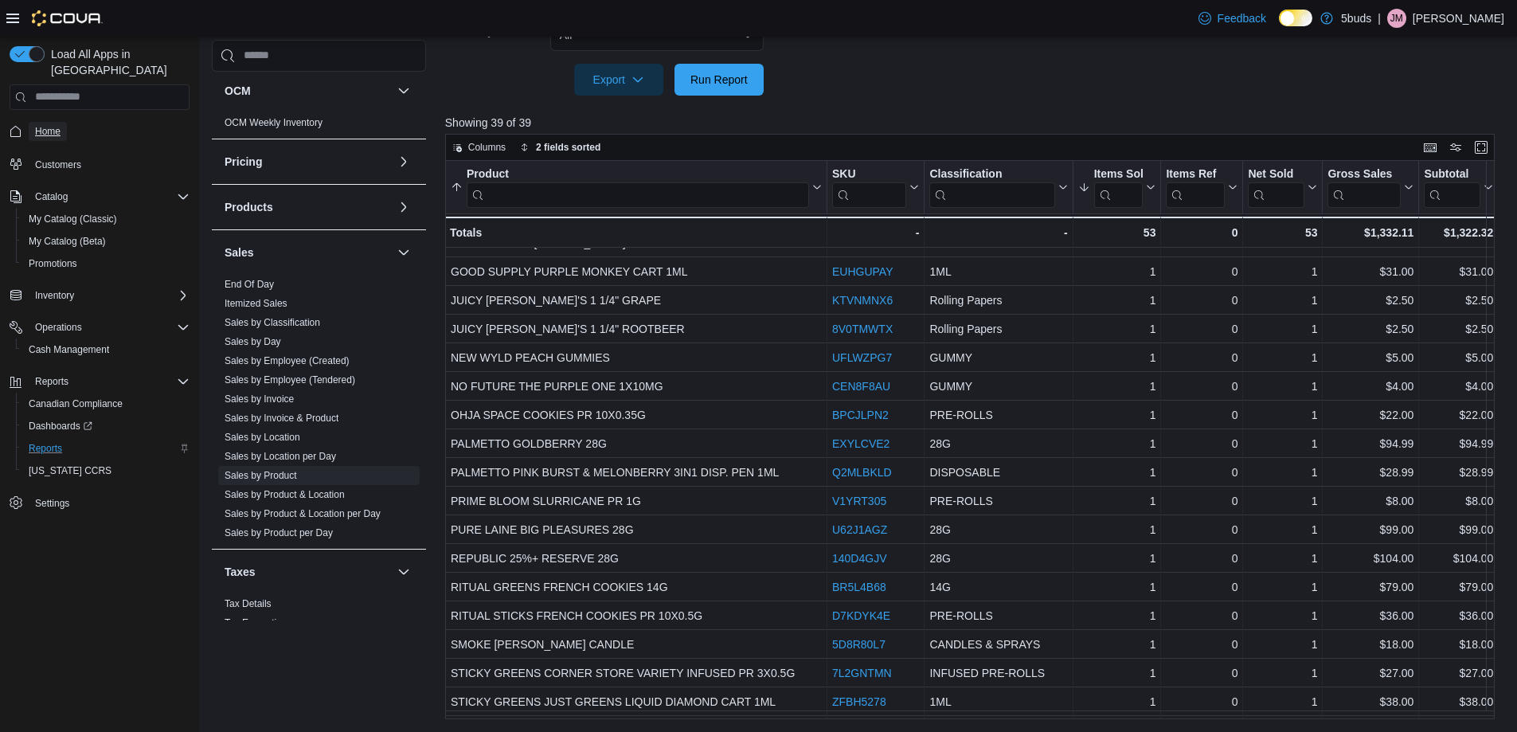
click at [48, 125] on span "Home" at bounding box center [47, 131] width 25 height 13
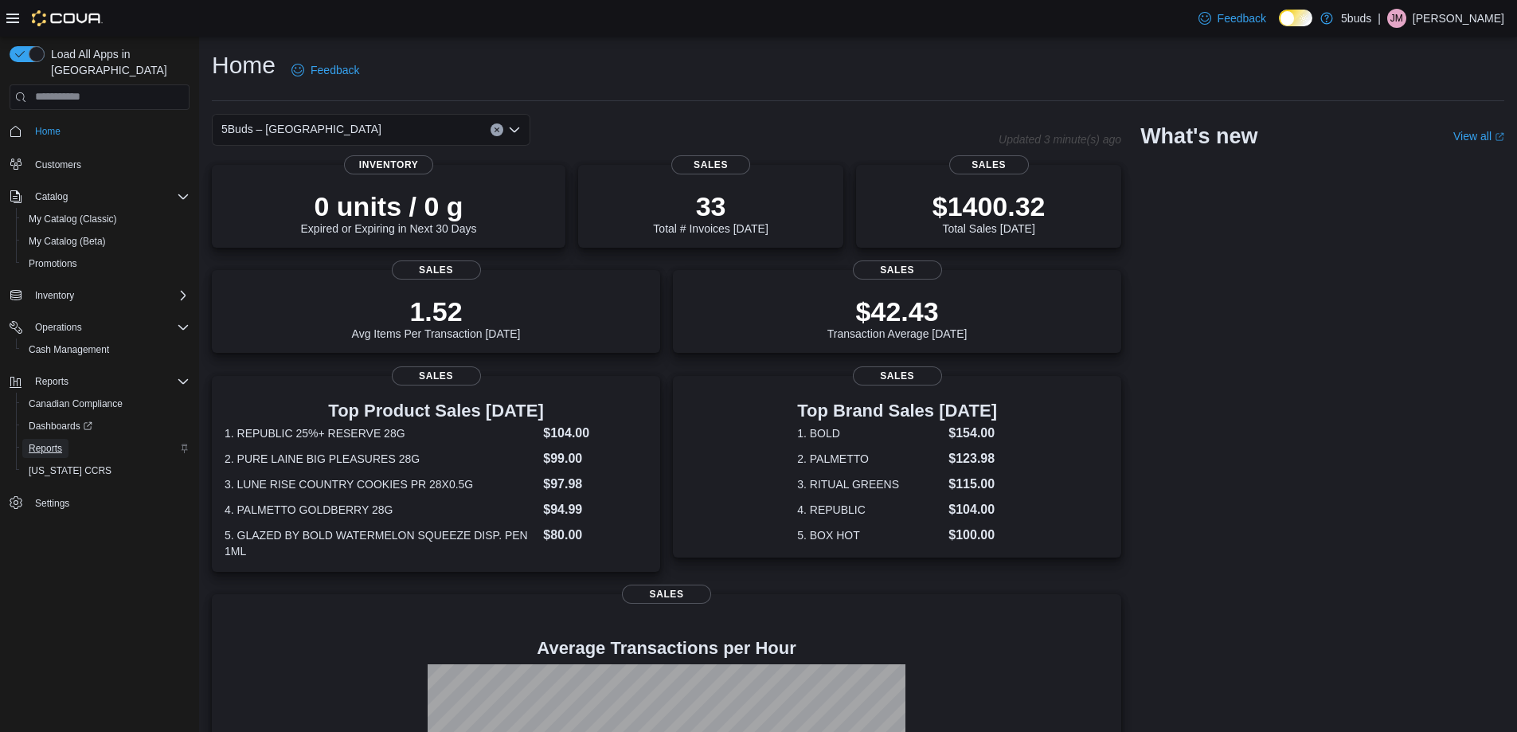
click at [40, 442] on span "Reports" at bounding box center [45, 448] width 33 height 13
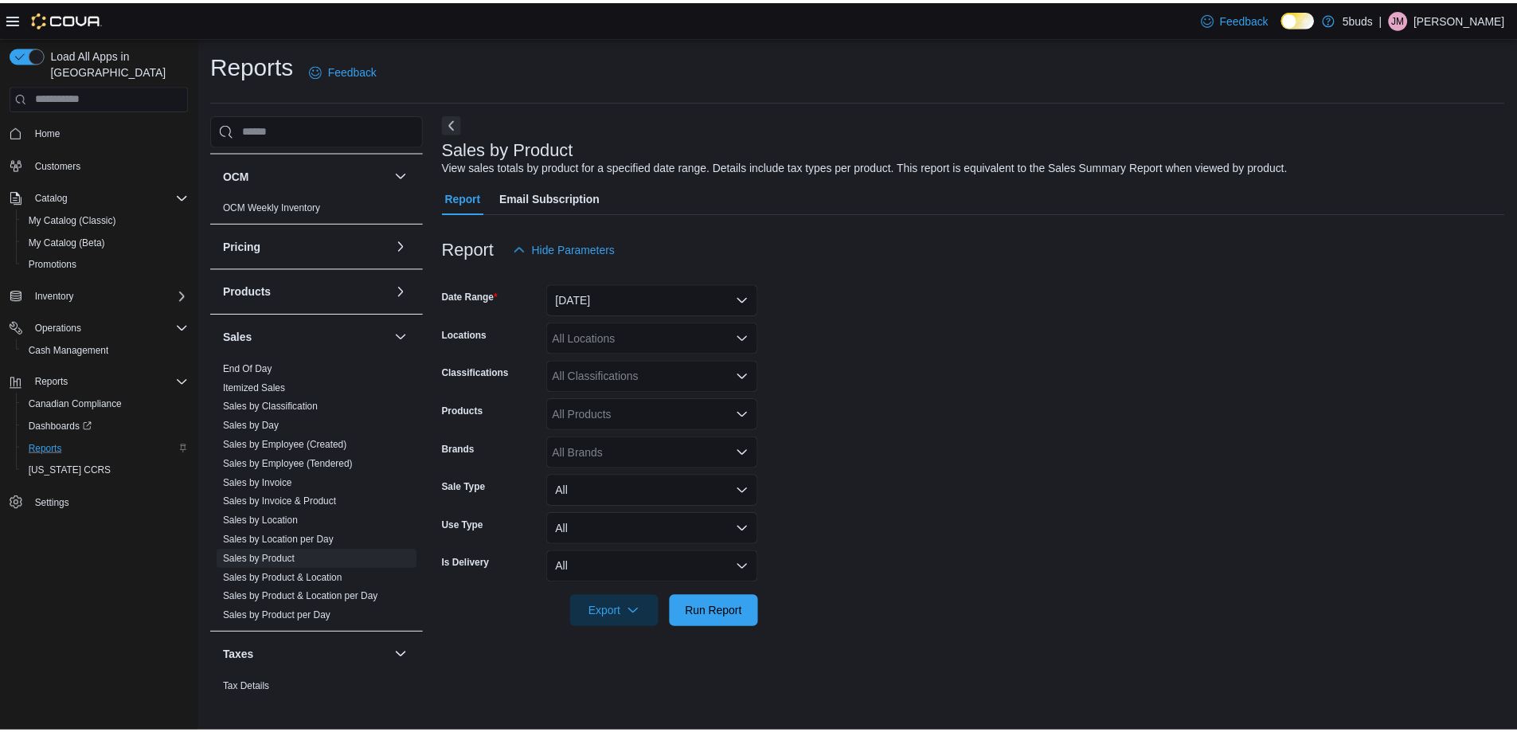
scroll to position [1035, 0]
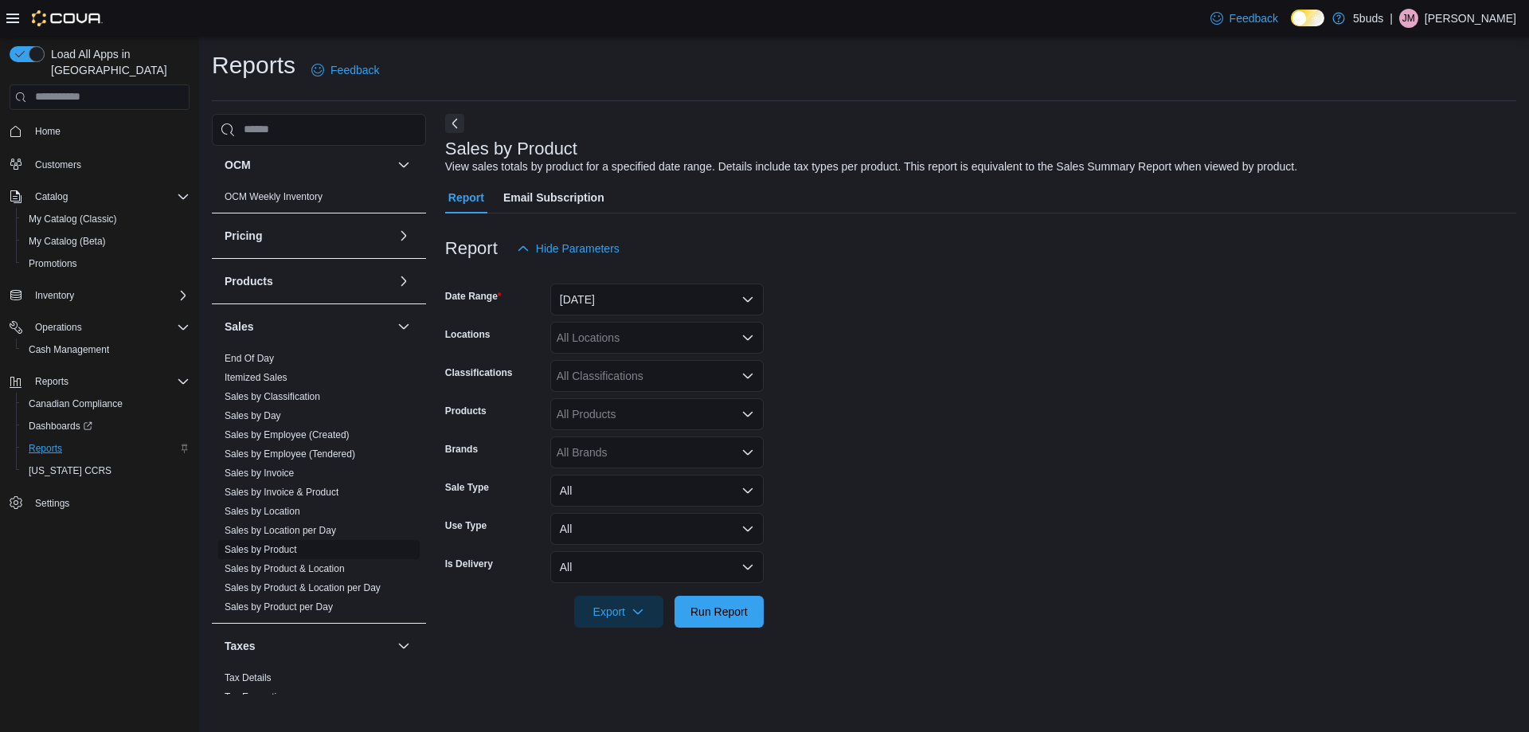
click at [287, 544] on link "Sales by Product" at bounding box center [261, 549] width 72 height 11
click at [720, 305] on button "Yesterday" at bounding box center [656, 300] width 213 height 32
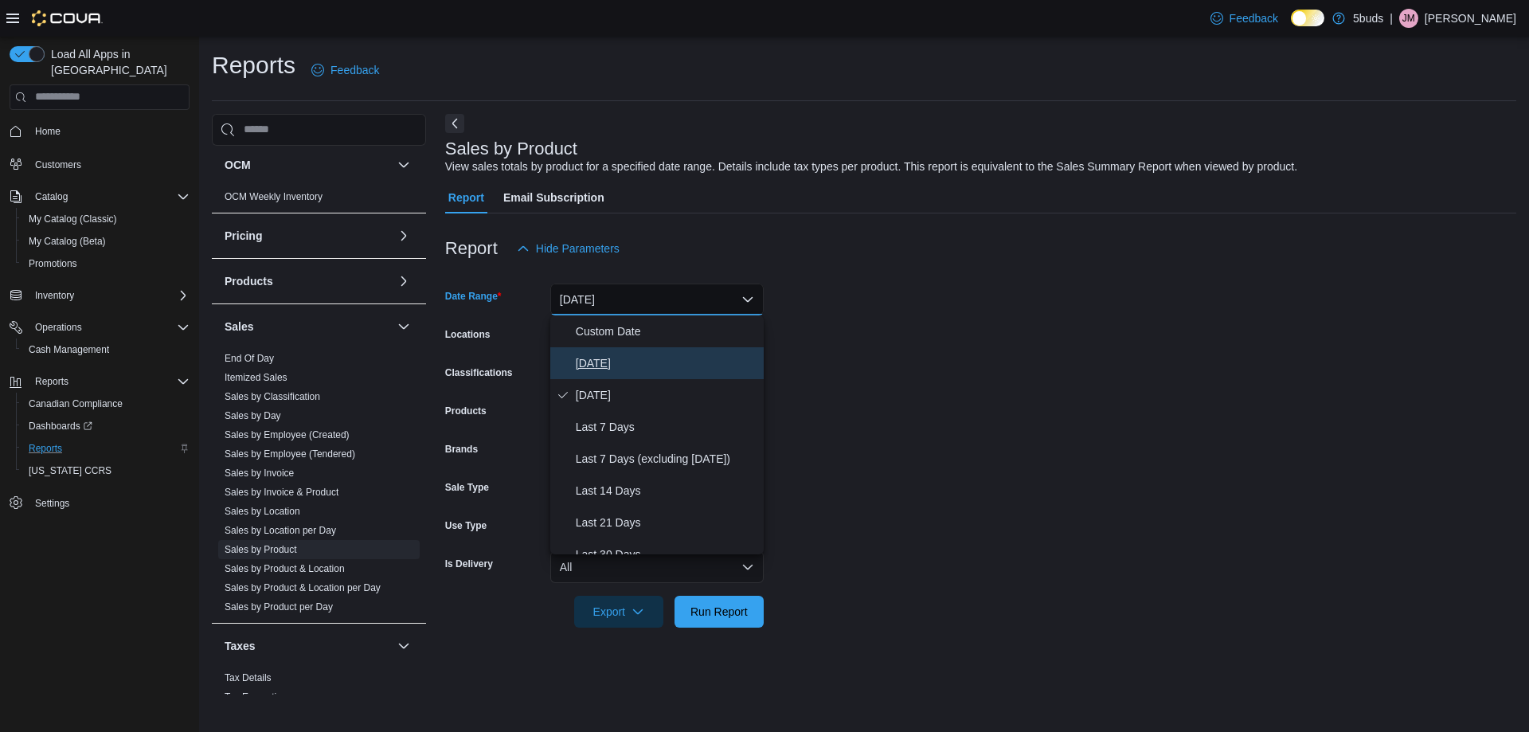
click at [589, 366] on span "Today" at bounding box center [667, 363] width 182 height 19
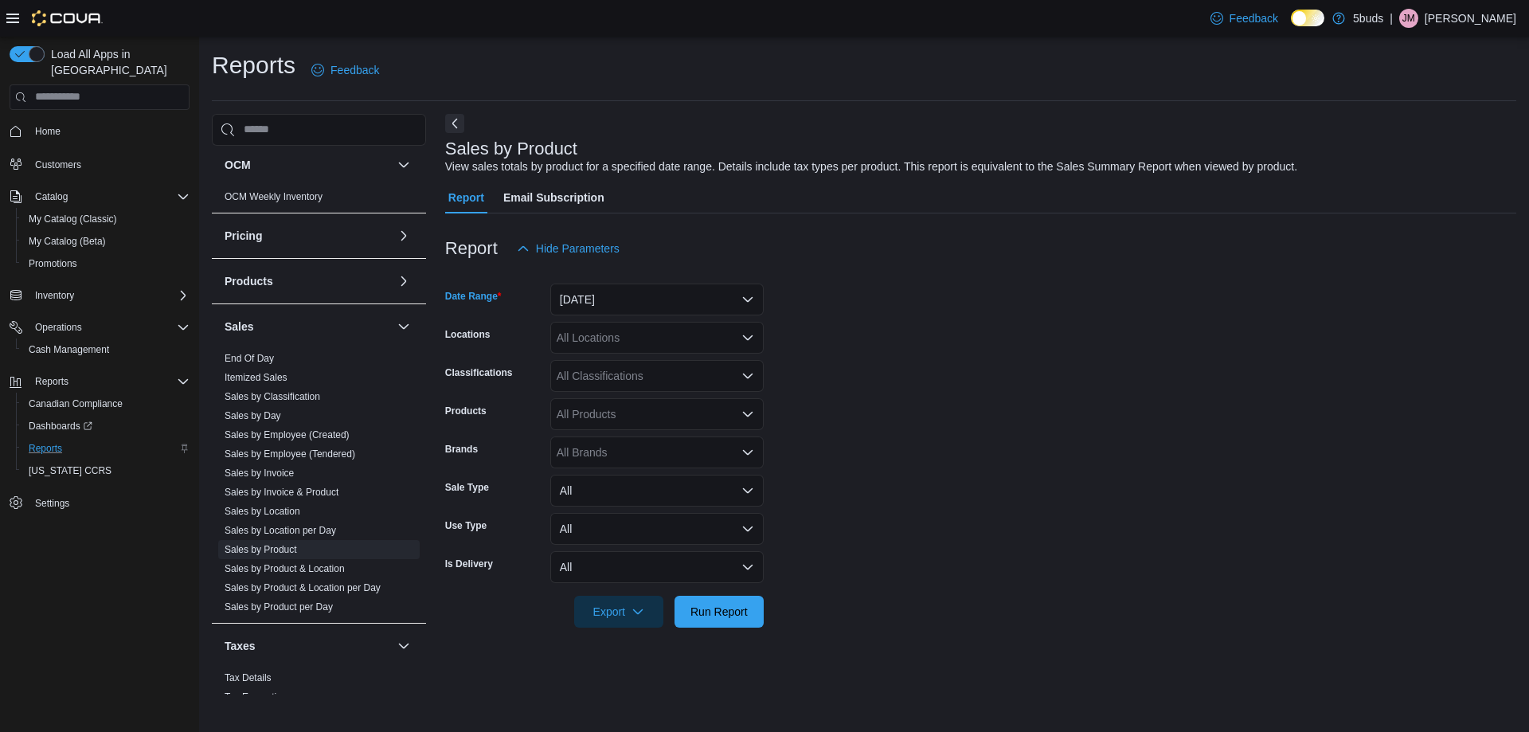
click at [1200, 359] on form "Date Range Today Locations All Locations Classifications All Classifications Pr…" at bounding box center [980, 445] width 1071 height 363
click at [744, 335] on icon "Open list of options" at bounding box center [748, 337] width 10 height 5
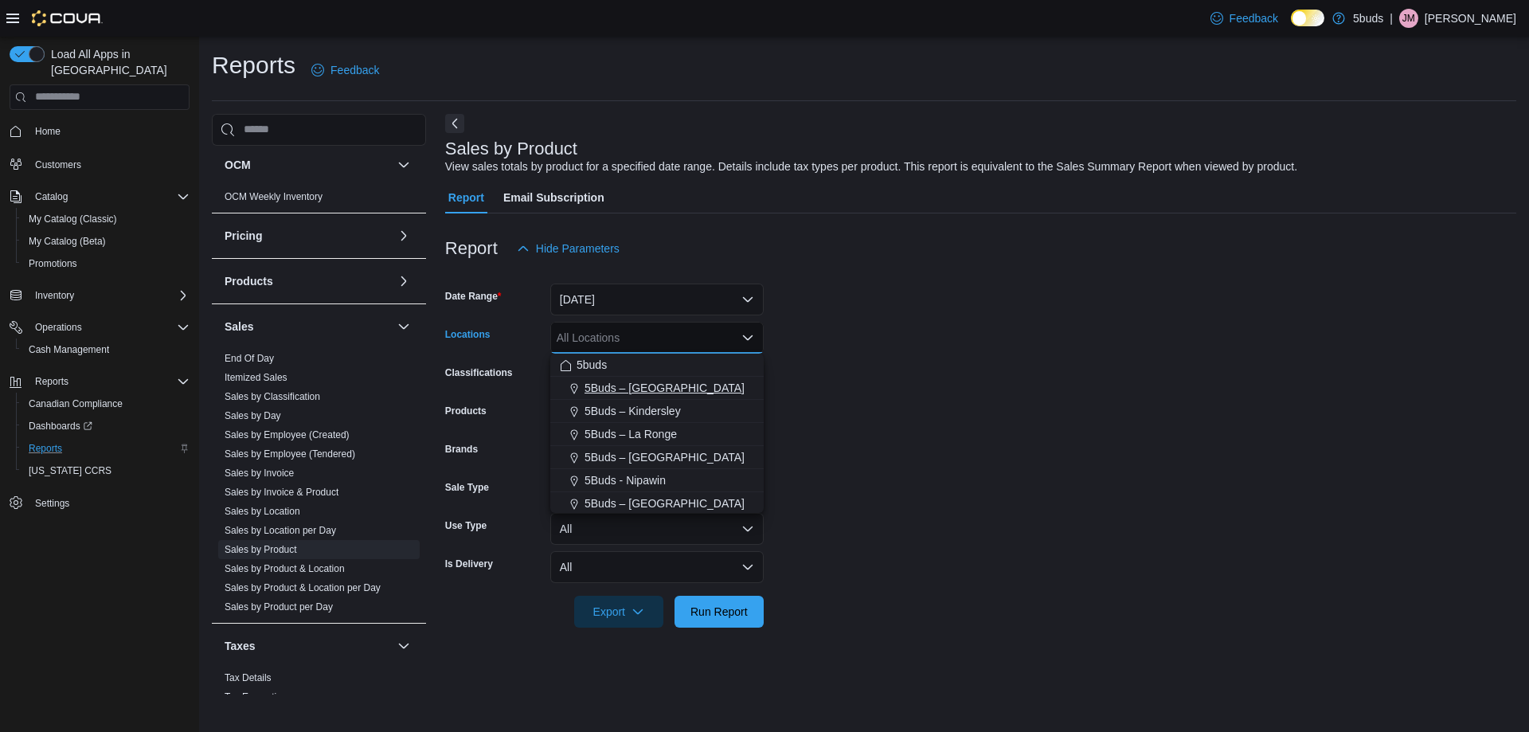
click at [656, 385] on span "5Buds – [GEOGRAPHIC_DATA]" at bounding box center [665, 388] width 160 height 16
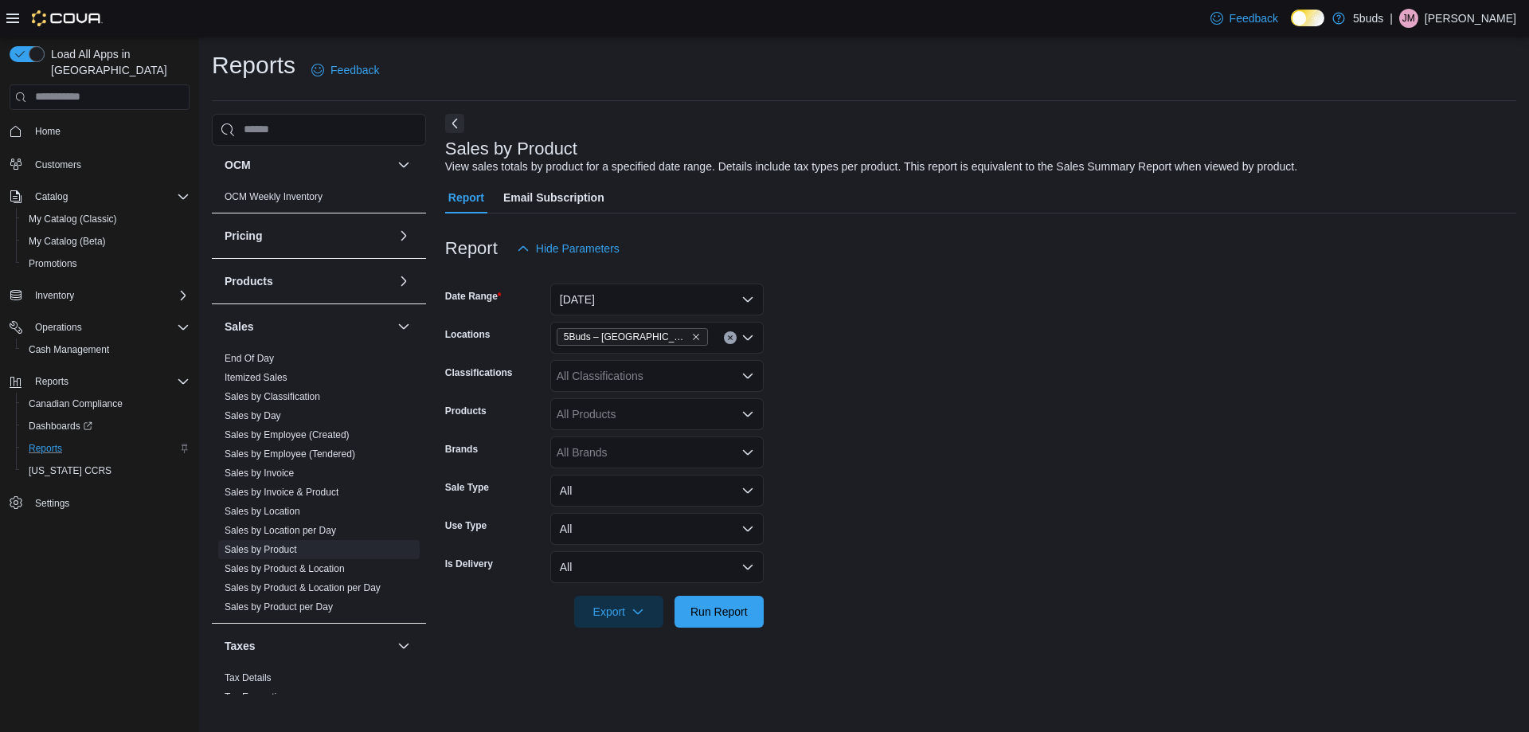
click at [945, 378] on form "Date Range [DATE] Locations 5Buds – Humboldt Classifications All Classification…" at bounding box center [980, 445] width 1071 height 363
click at [715, 619] on span "Run Report" at bounding box center [719, 611] width 70 height 32
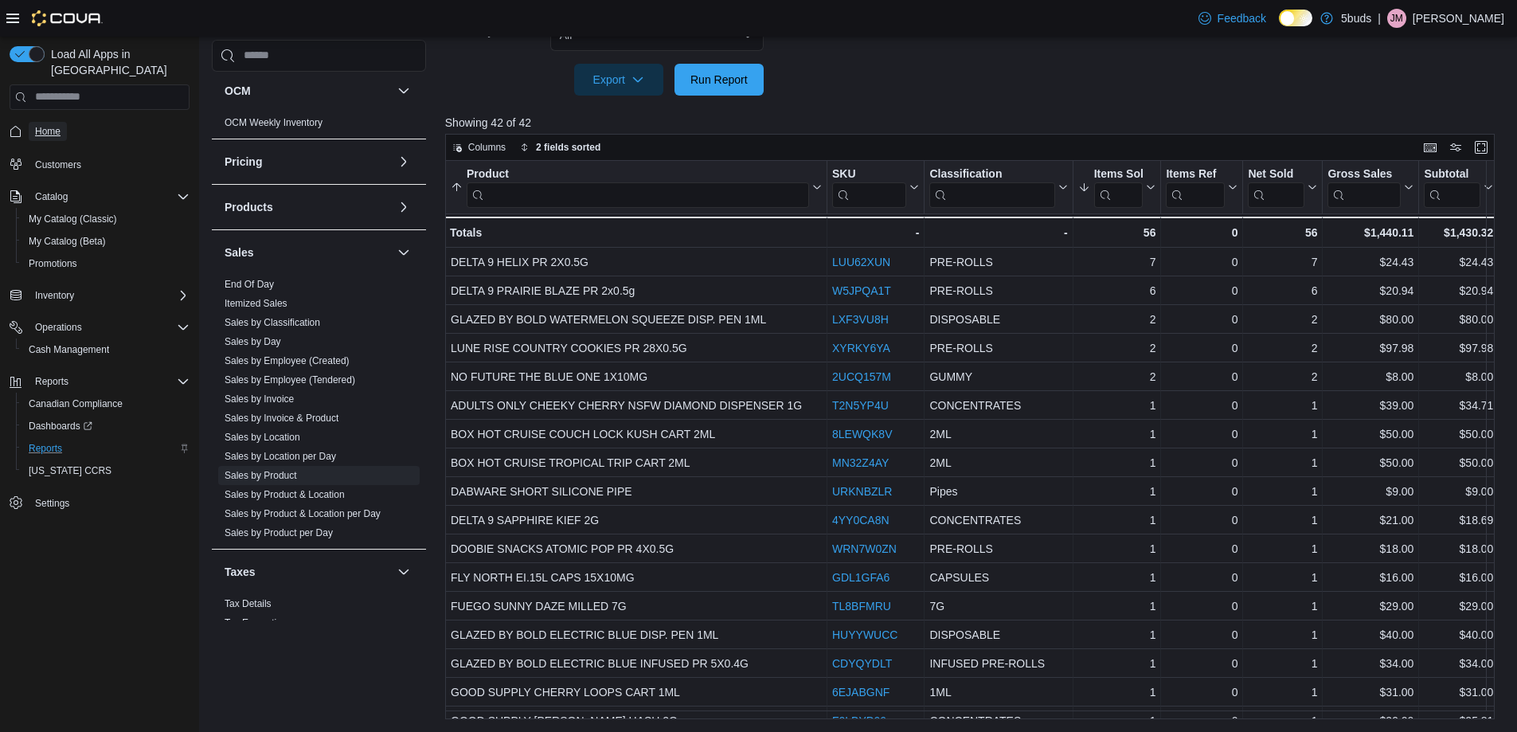
click at [42, 125] on span "Home" at bounding box center [47, 131] width 25 height 13
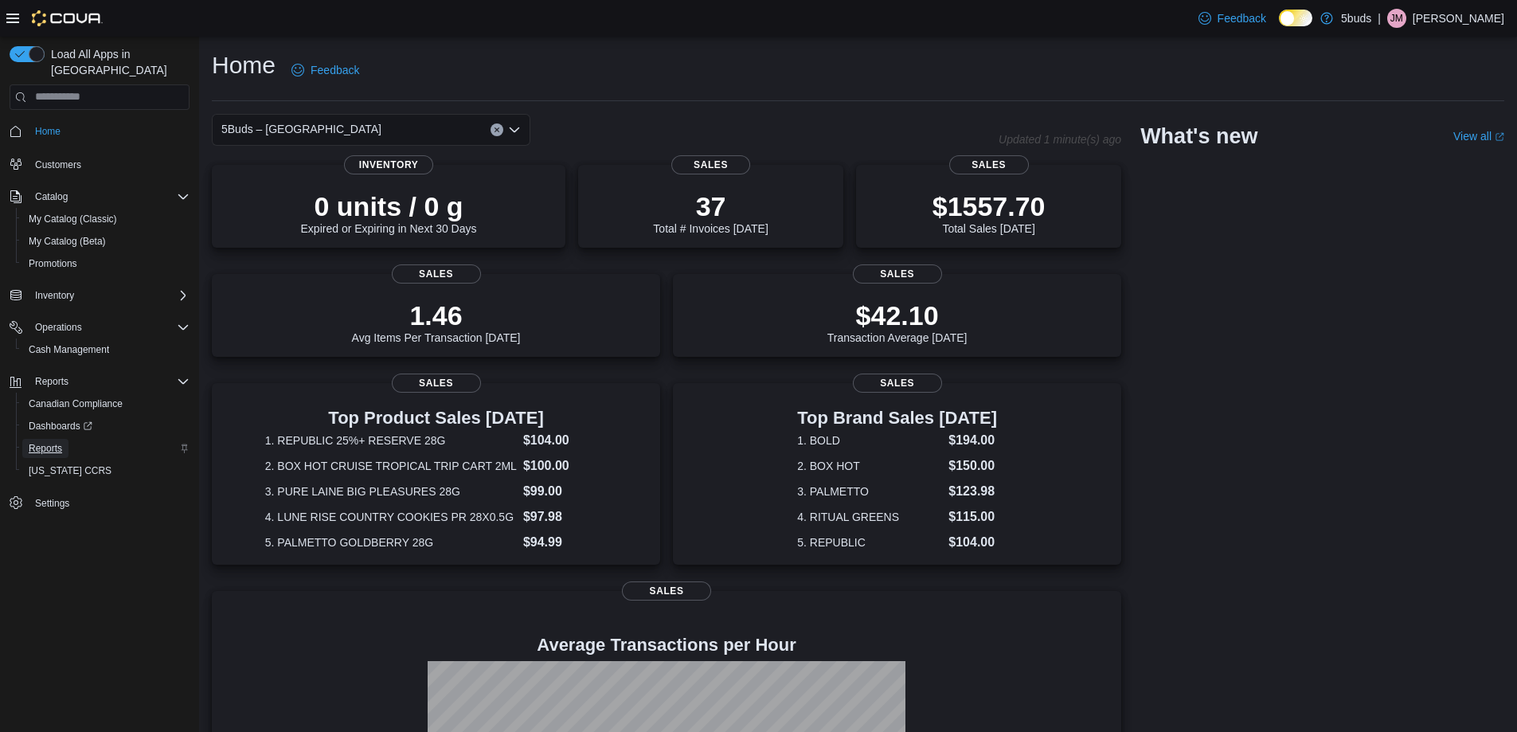
click at [49, 442] on span "Reports" at bounding box center [45, 448] width 33 height 13
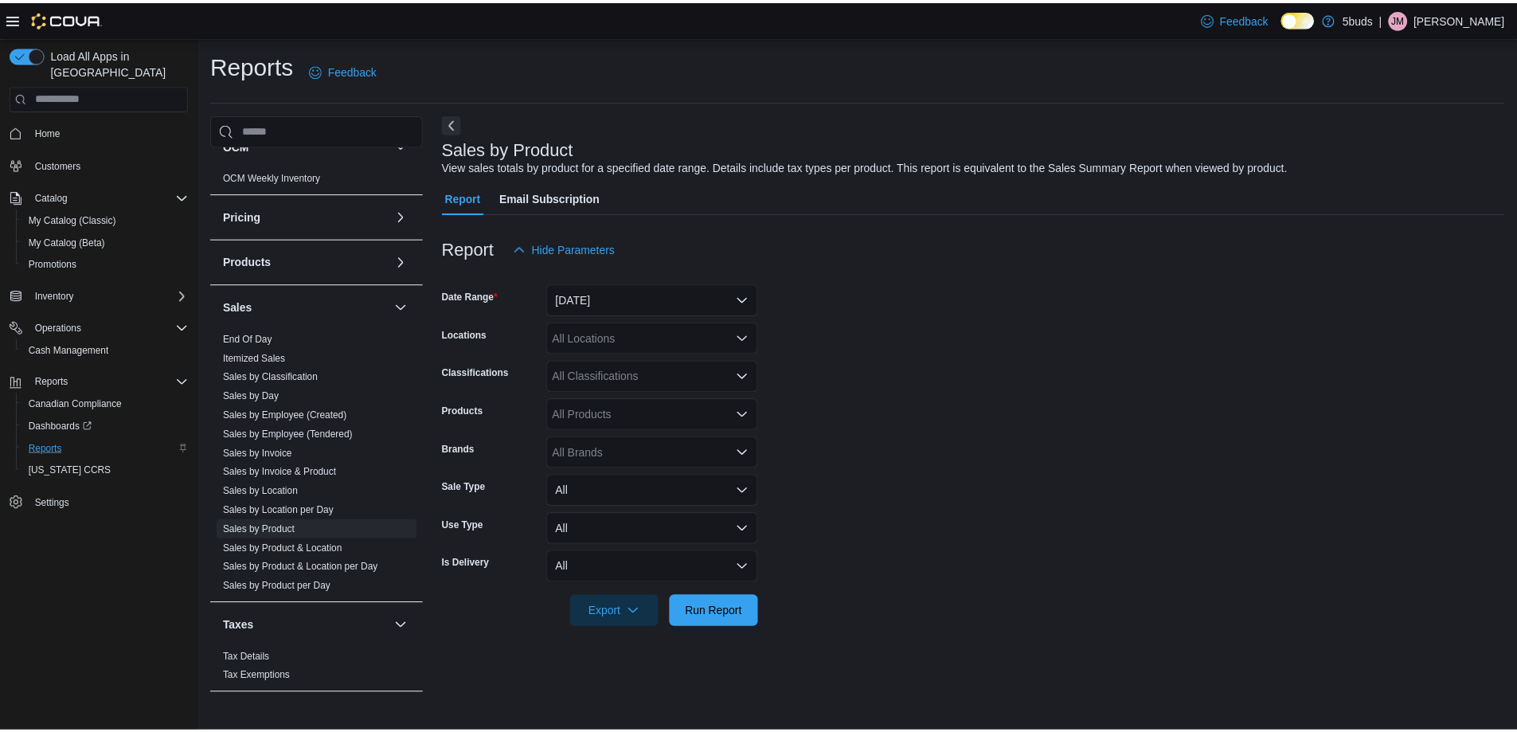
scroll to position [1058, 0]
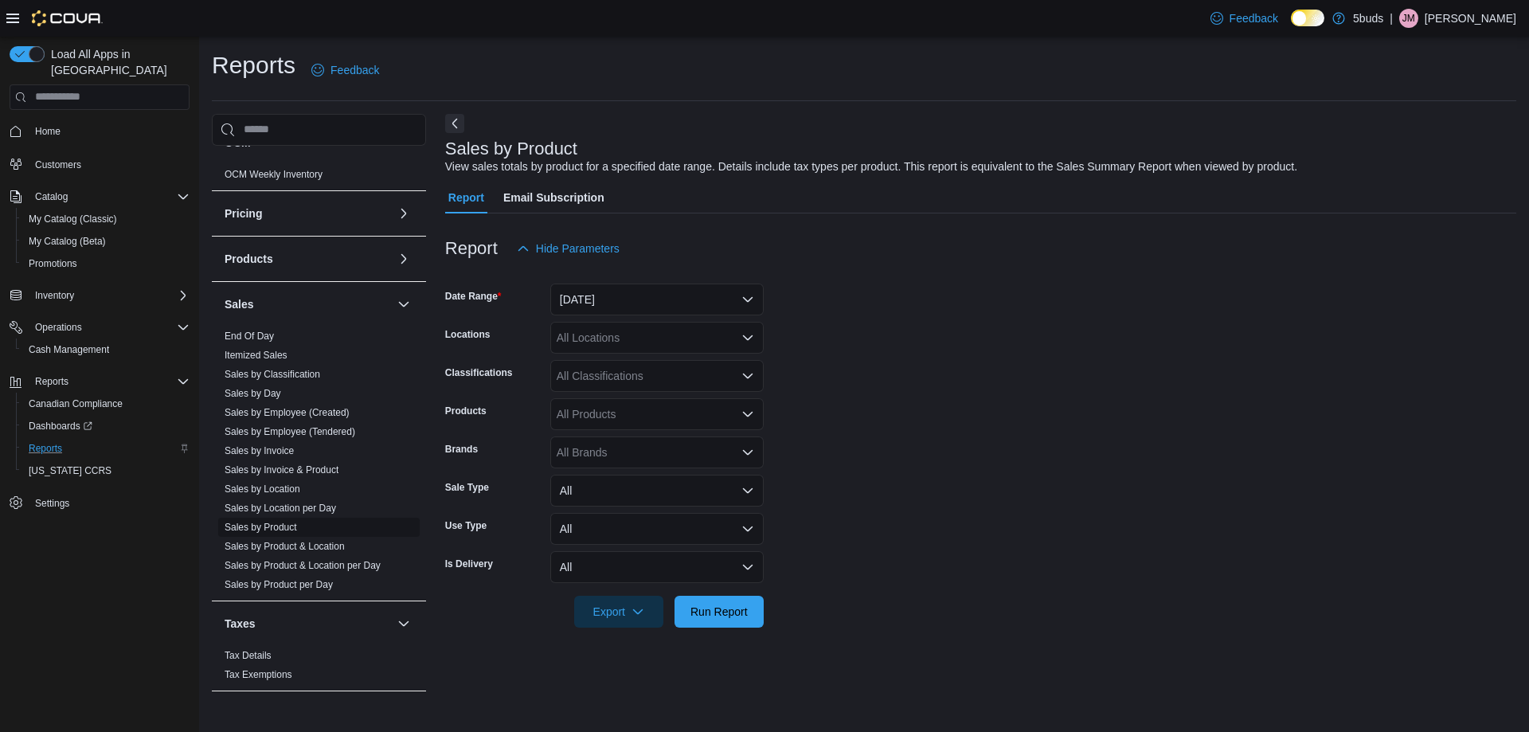
click at [284, 522] on link "Sales by Product" at bounding box center [261, 527] width 72 height 11
click at [707, 299] on button "Yesterday" at bounding box center [656, 300] width 213 height 32
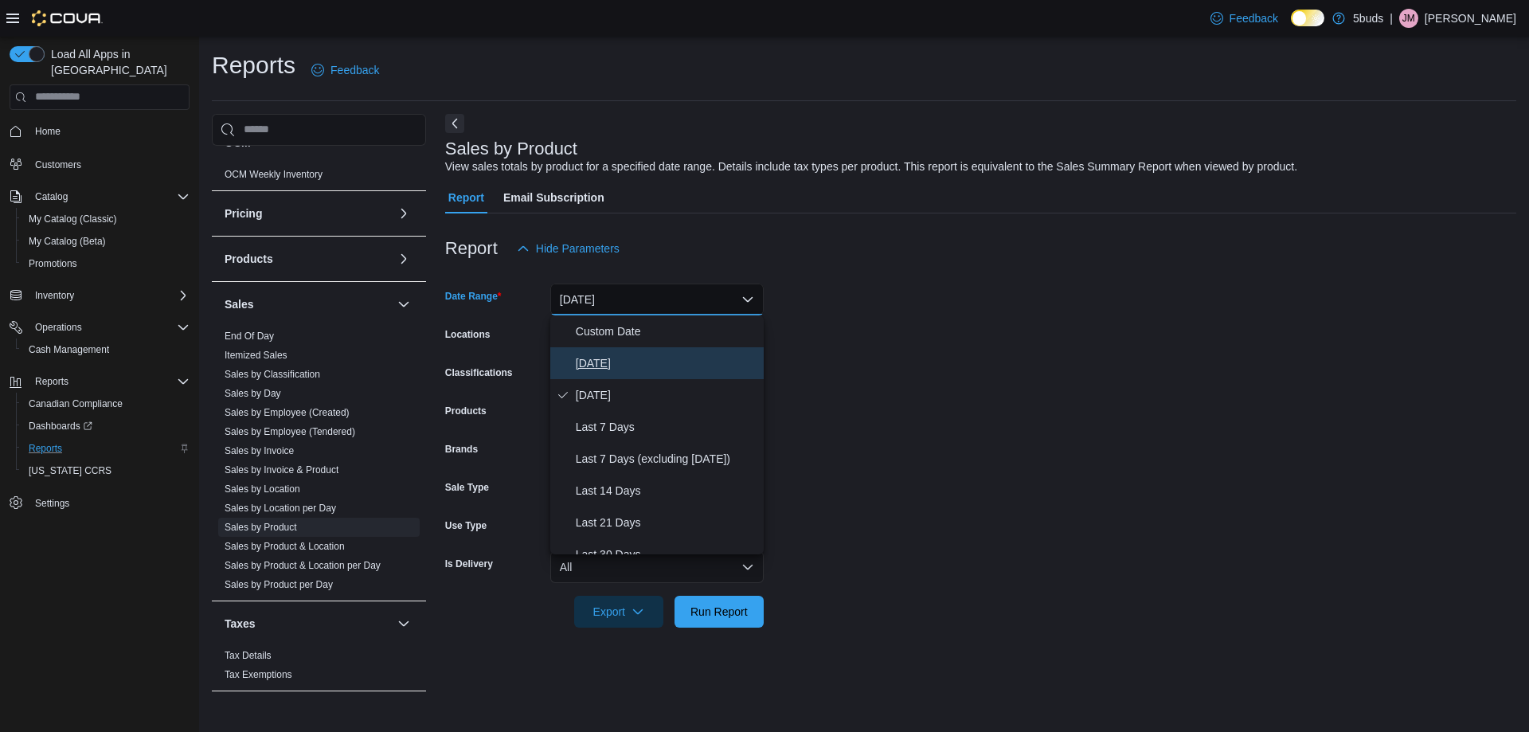
click at [601, 362] on span "Today" at bounding box center [667, 363] width 182 height 19
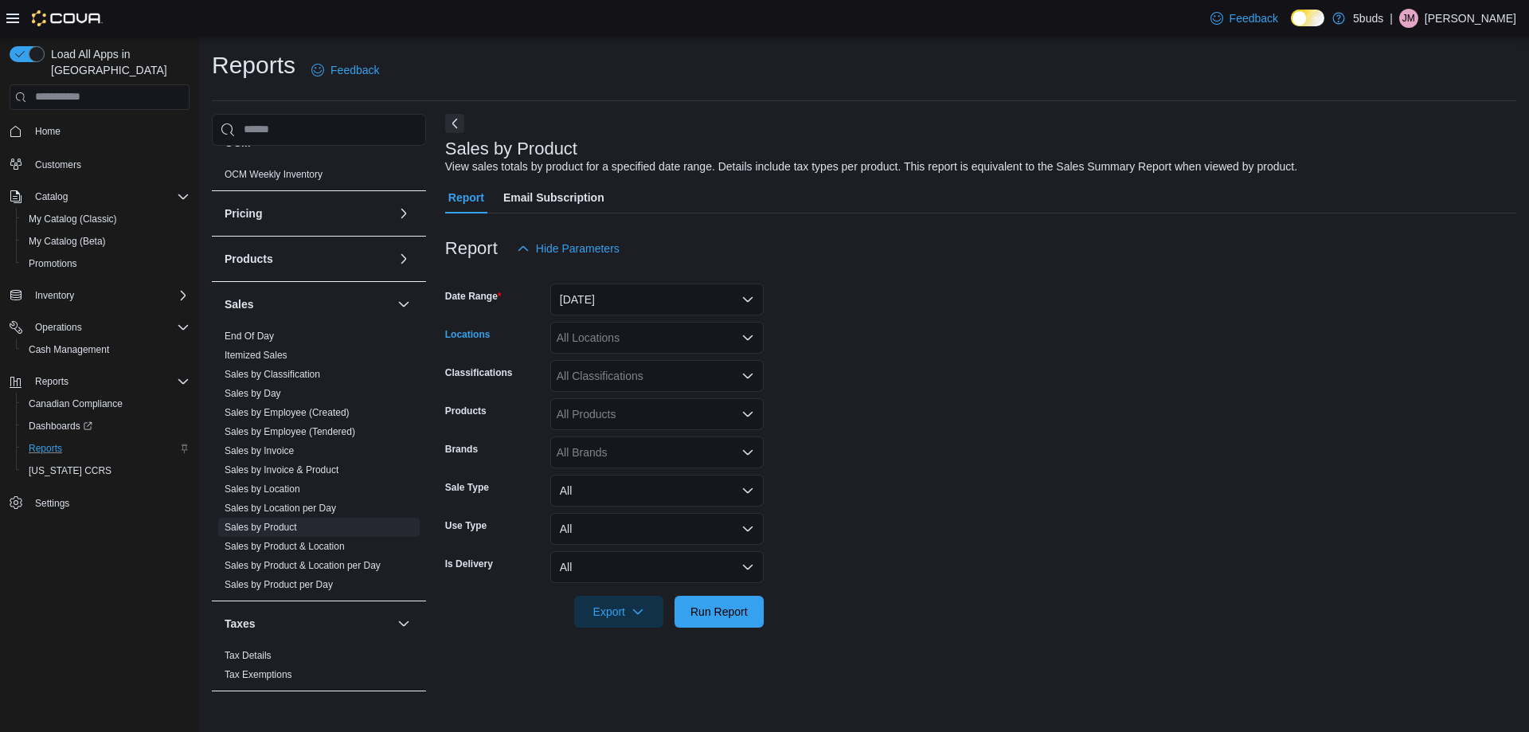
click at [691, 340] on div "All Locations" at bounding box center [656, 338] width 213 height 32
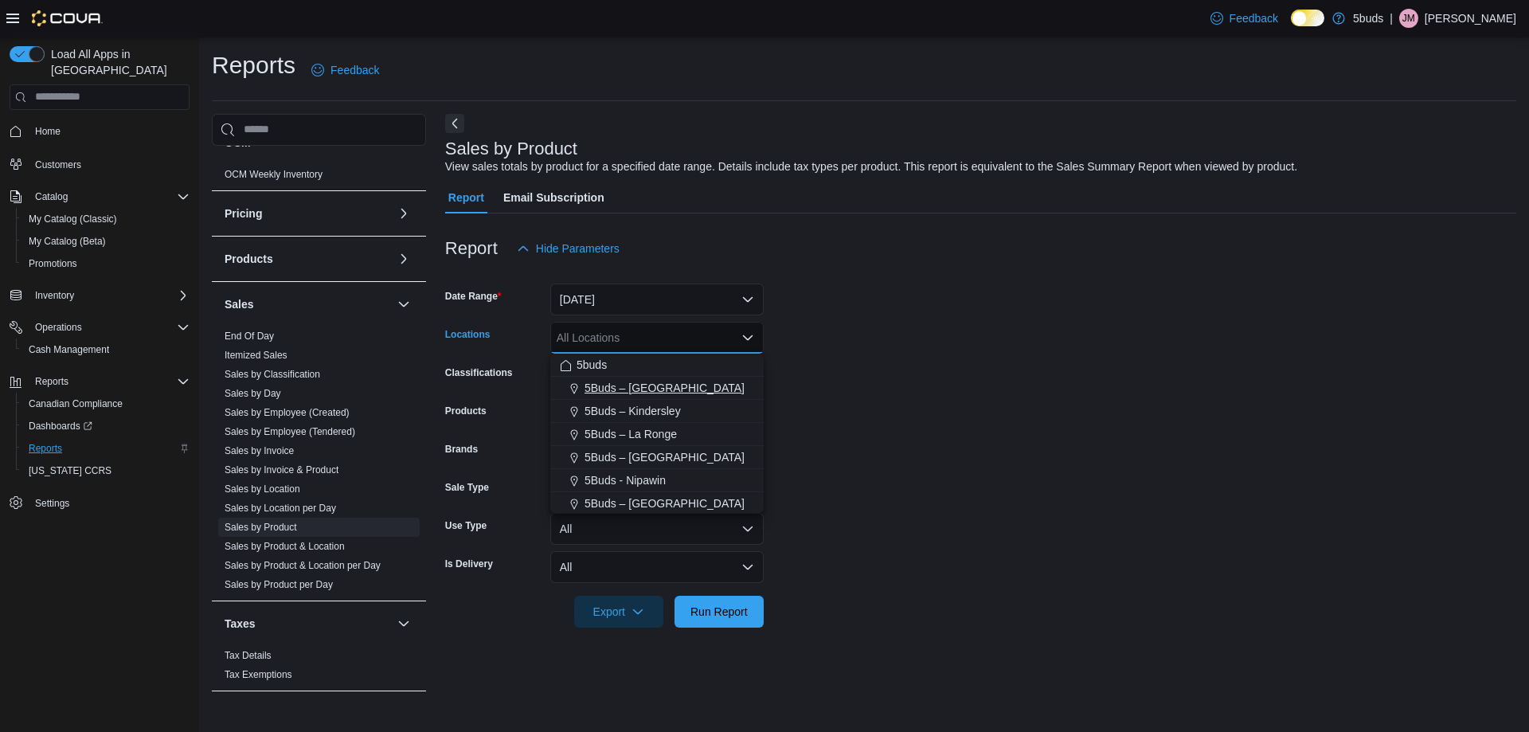
click at [653, 391] on span "5Buds – [GEOGRAPHIC_DATA]" at bounding box center [665, 388] width 160 height 16
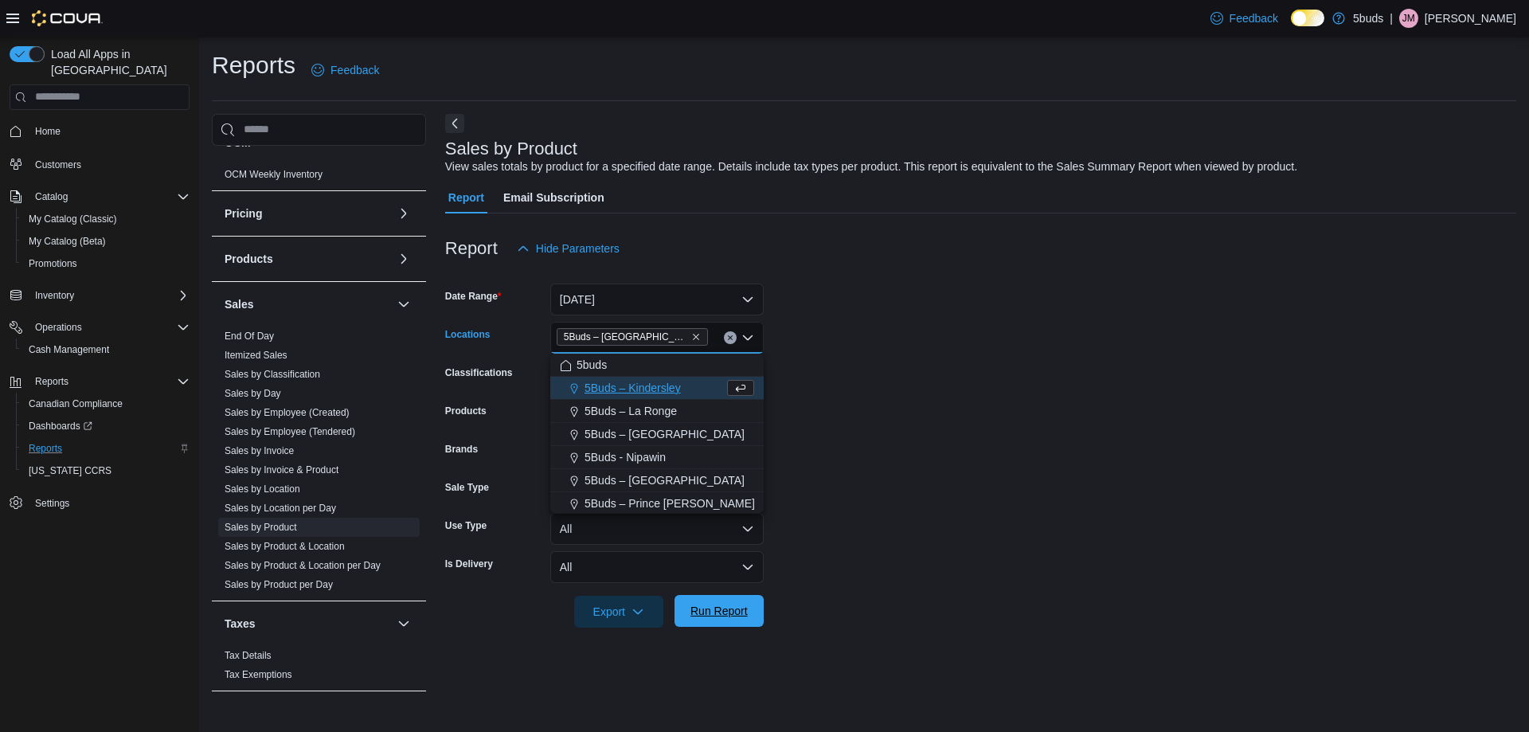
click at [733, 616] on span "Run Report" at bounding box center [719, 611] width 57 height 16
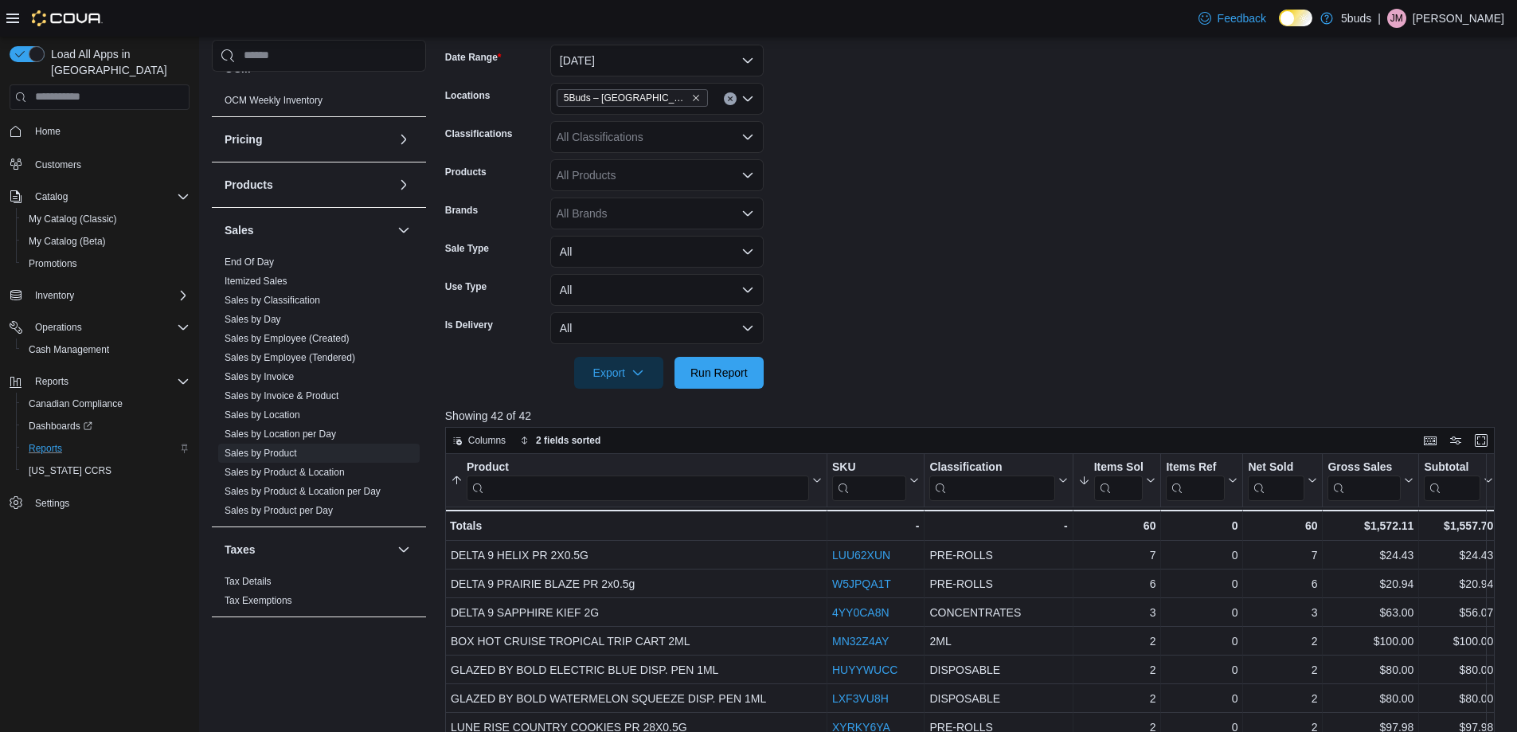
click at [982, 237] on form "Date Range Today Locations 5Buds – Humboldt Classifications All Classifications…" at bounding box center [975, 206] width 1061 height 363
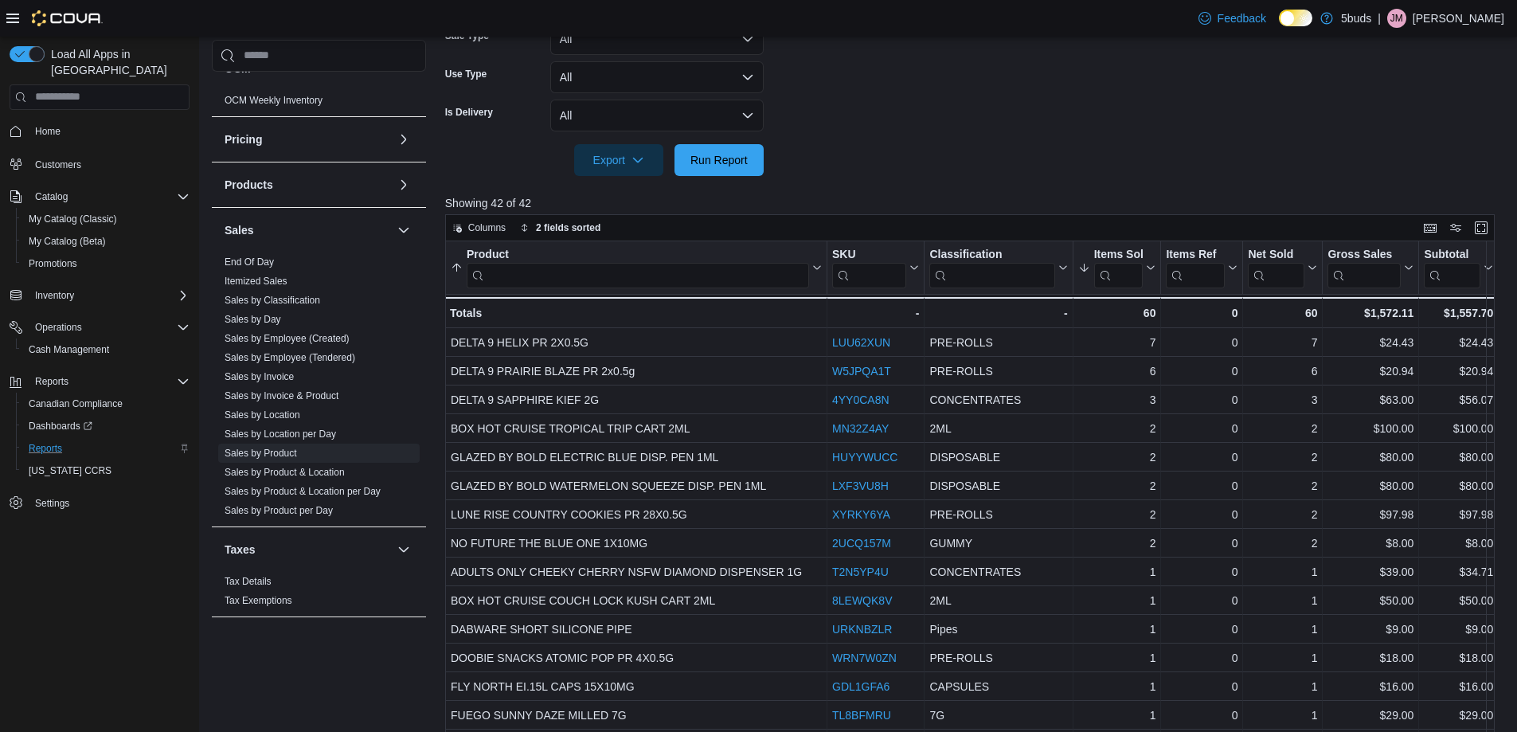
scroll to position [478, 0]
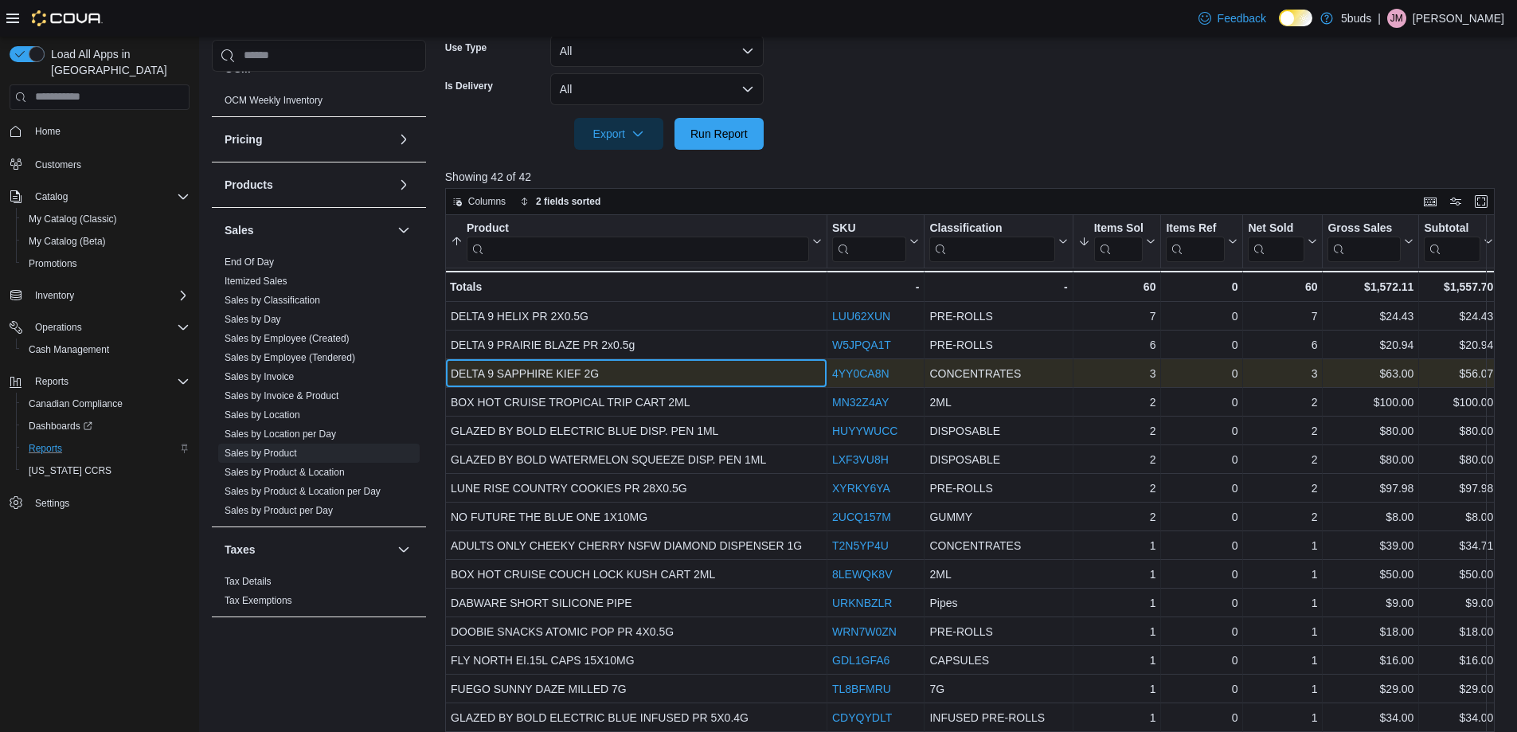
click at [523, 374] on div "DELTA 9 SAPPHIRE KIEF 2G" at bounding box center [636, 373] width 371 height 19
copy div "DELTA 9 SAPPHIRE KIEF 2G"
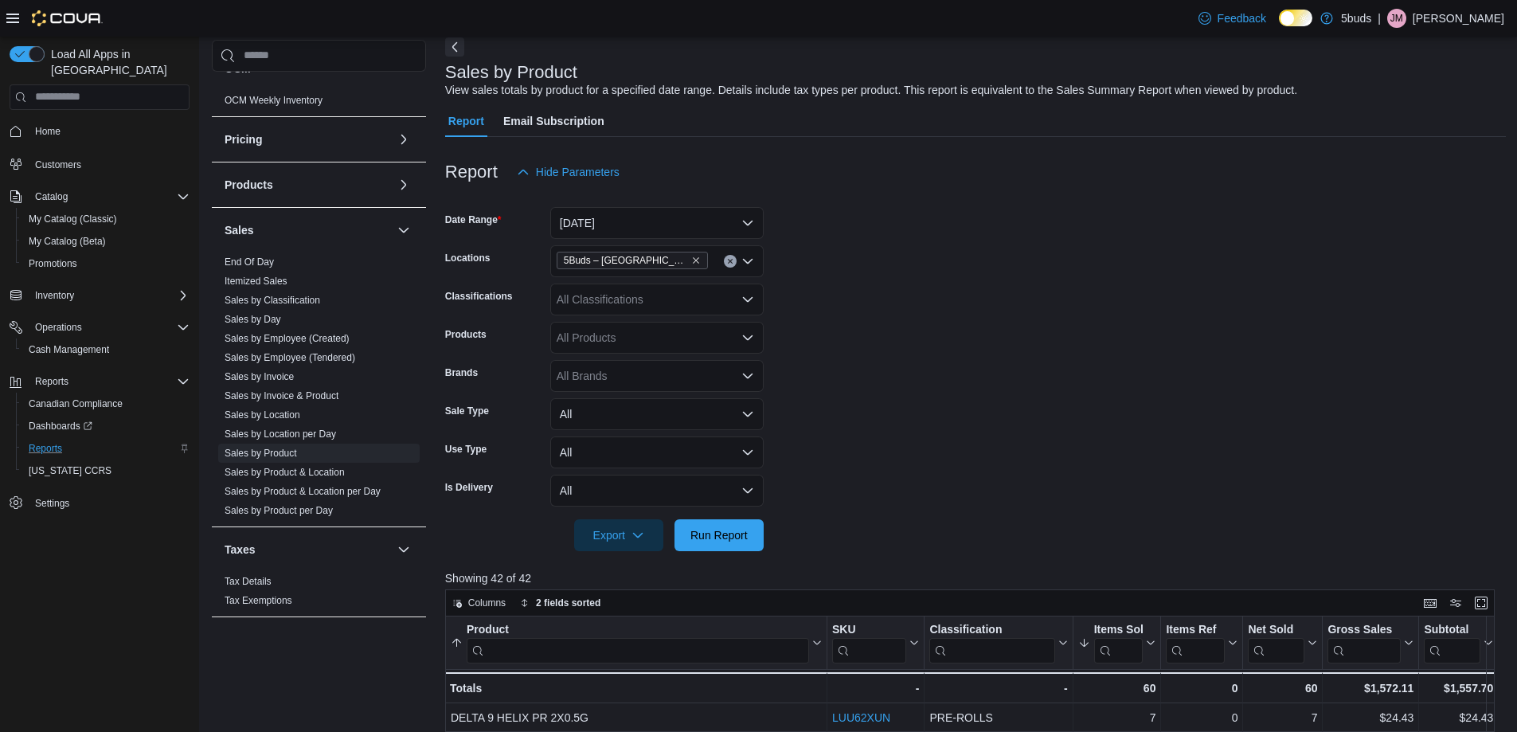
scroll to position [0, 0]
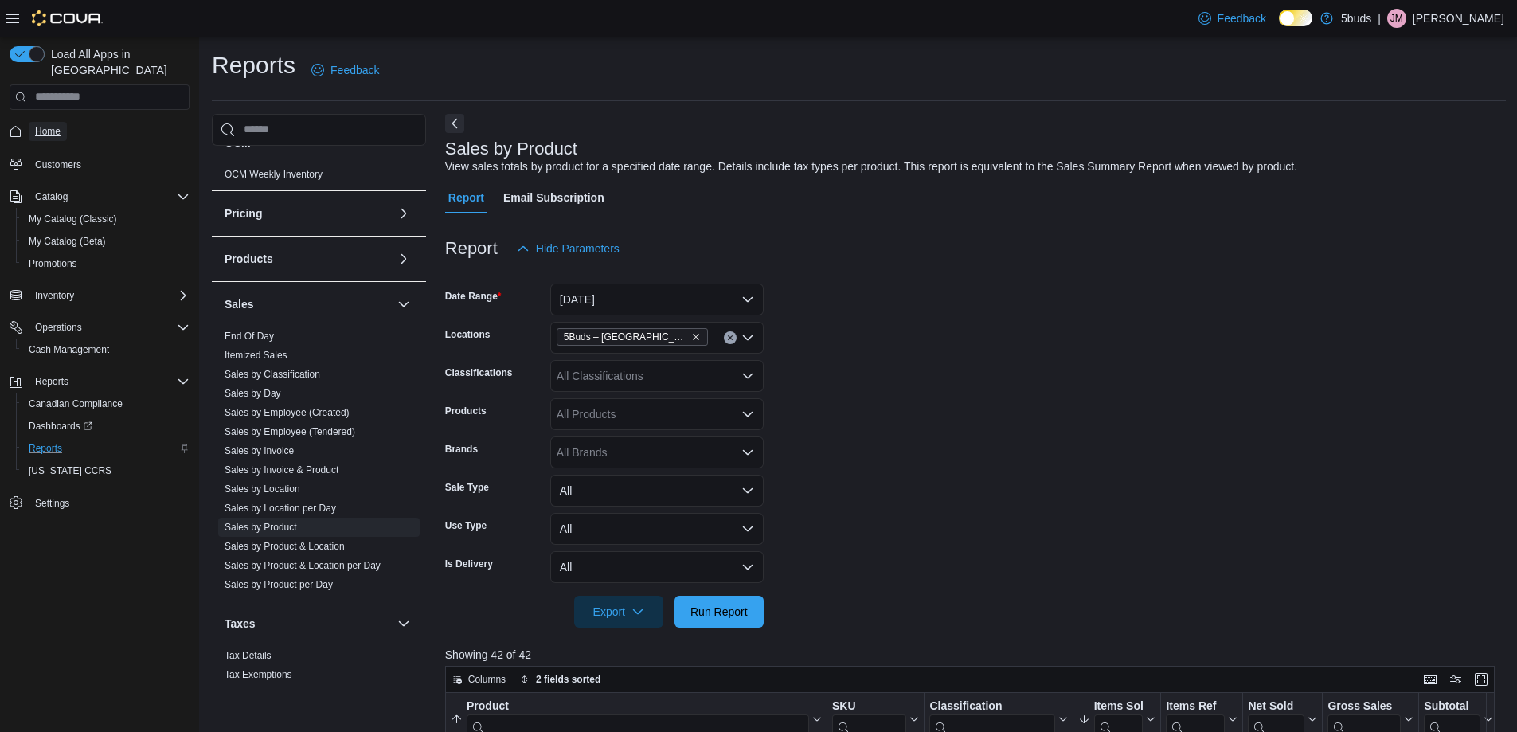
click at [45, 125] on span "Home" at bounding box center [47, 131] width 25 height 13
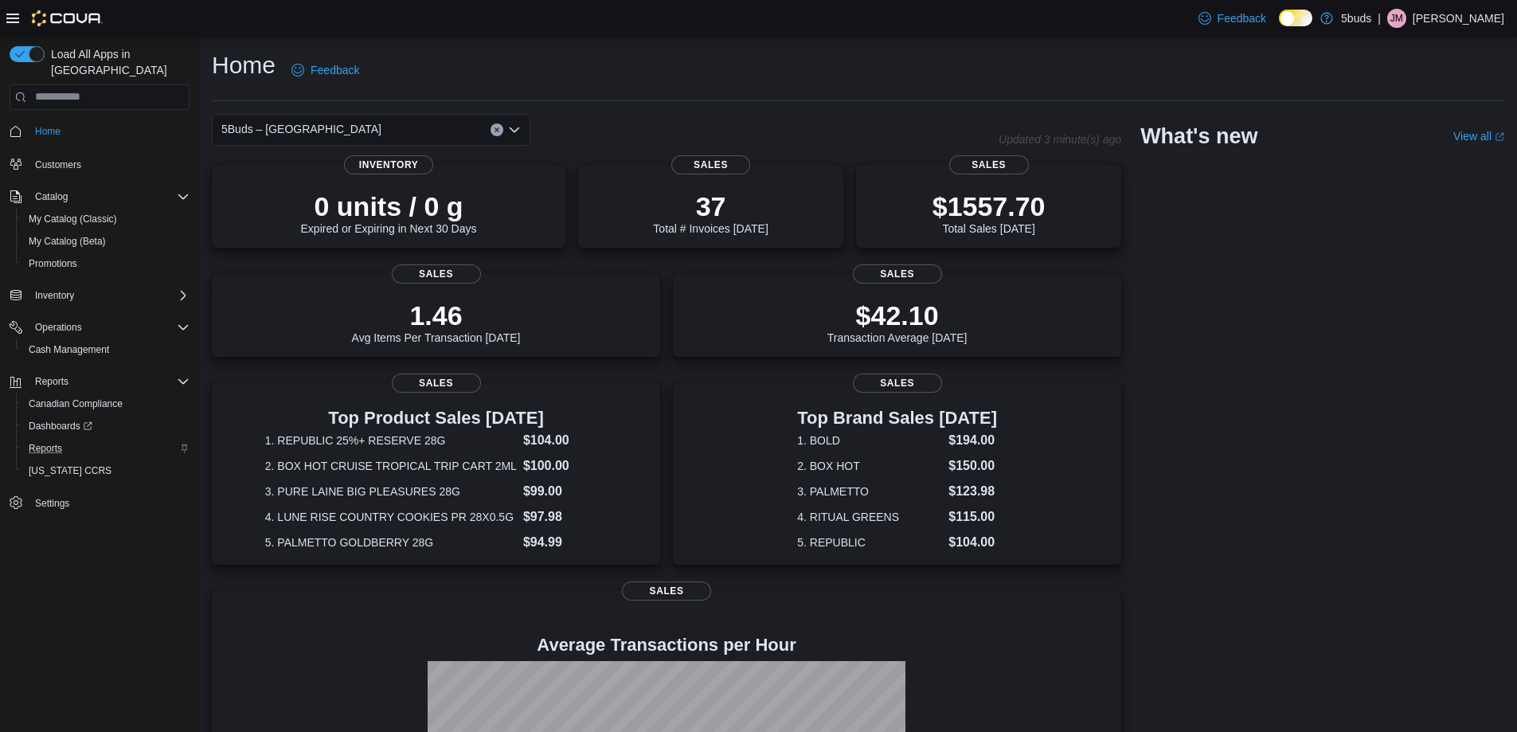
click at [1442, 336] on div "5Buds – Humboldt Updated 3 minute(s) ago 0 units / 0 g Expired or Expiring in N…" at bounding box center [858, 517] width 1293 height 806
